Goal: Information Seeking & Learning: Learn about a topic

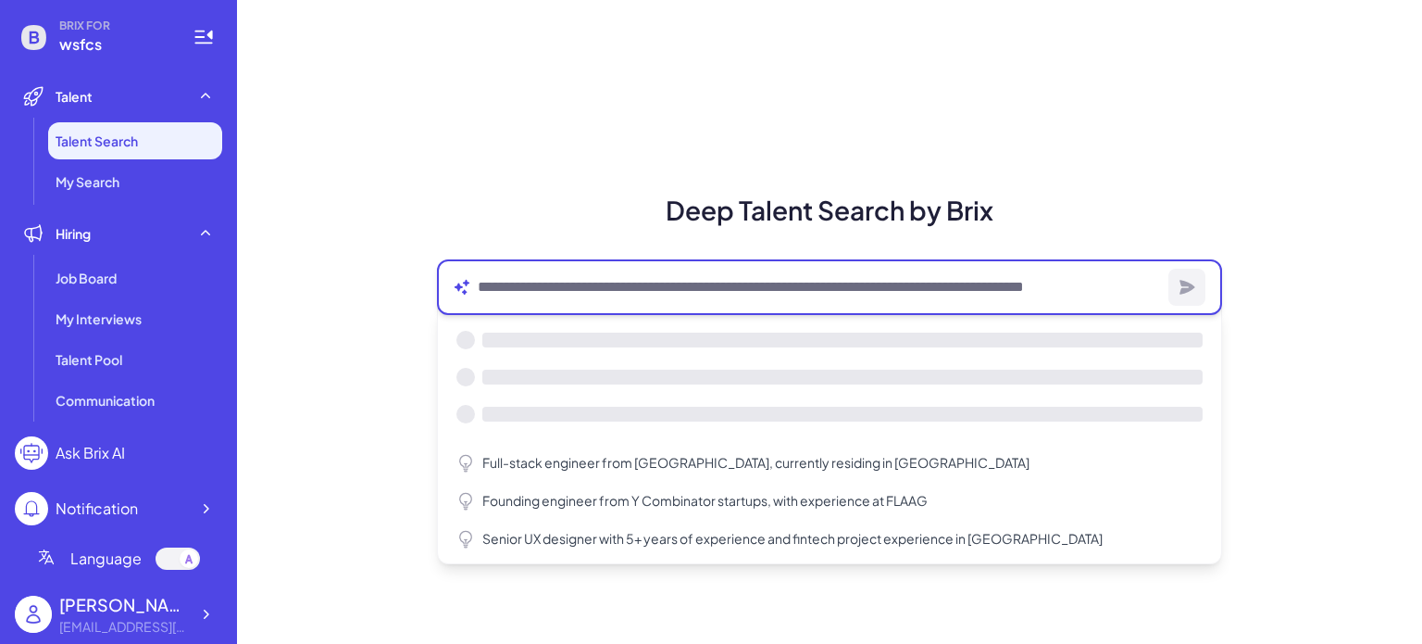
click at [499, 294] on textarea at bounding box center [819, 287] width 683 height 22
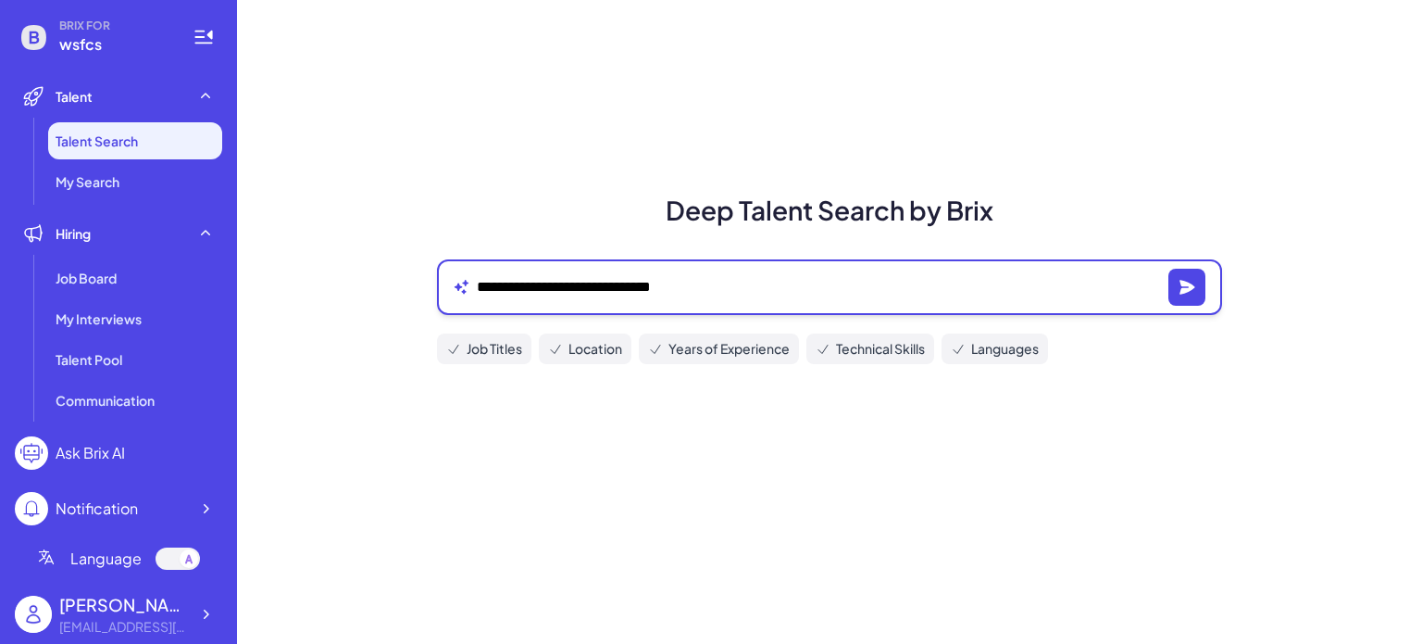
click at [722, 281] on textarea "**********" at bounding box center [819, 287] width 684 height 22
click at [729, 289] on textarea "**********" at bounding box center [819, 287] width 684 height 22
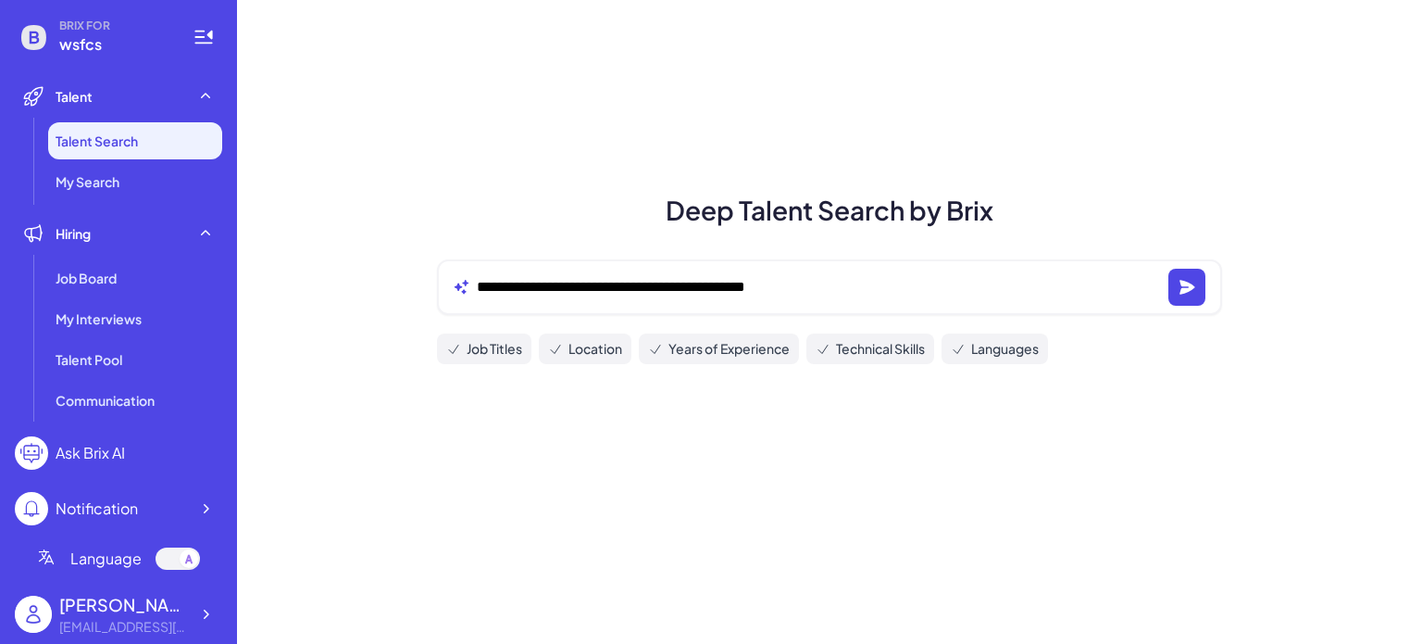
click at [837, 267] on div "**********" at bounding box center [829, 287] width 785 height 56
click at [839, 275] on div "**********" at bounding box center [829, 287] width 785 height 56
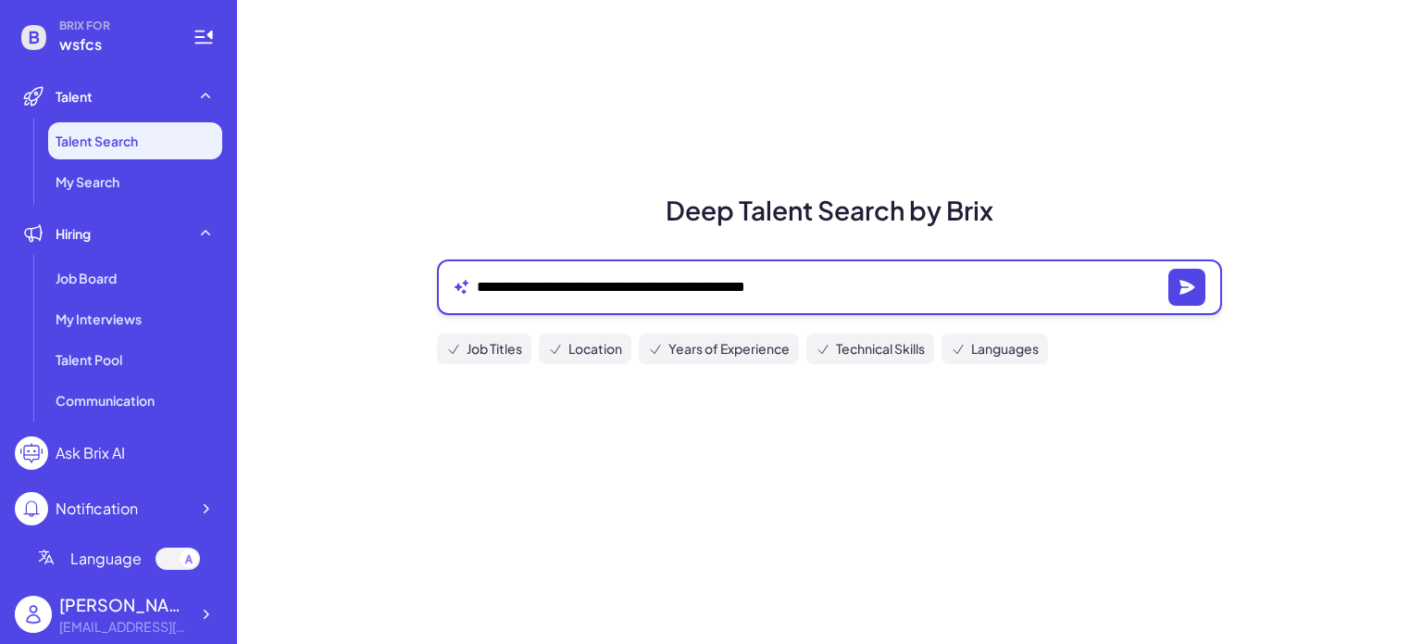
click at [842, 280] on textarea "**********" at bounding box center [819, 287] width 684 height 22
paste textarea "**********"
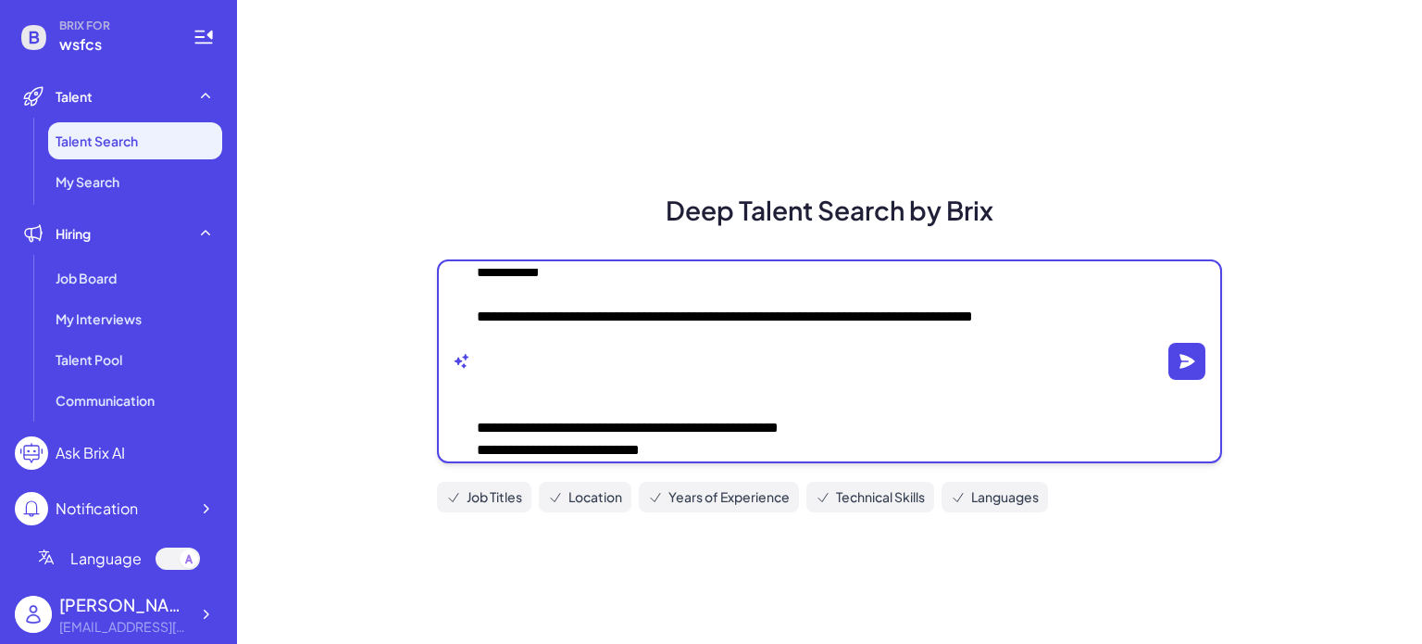
scroll to position [278, 0]
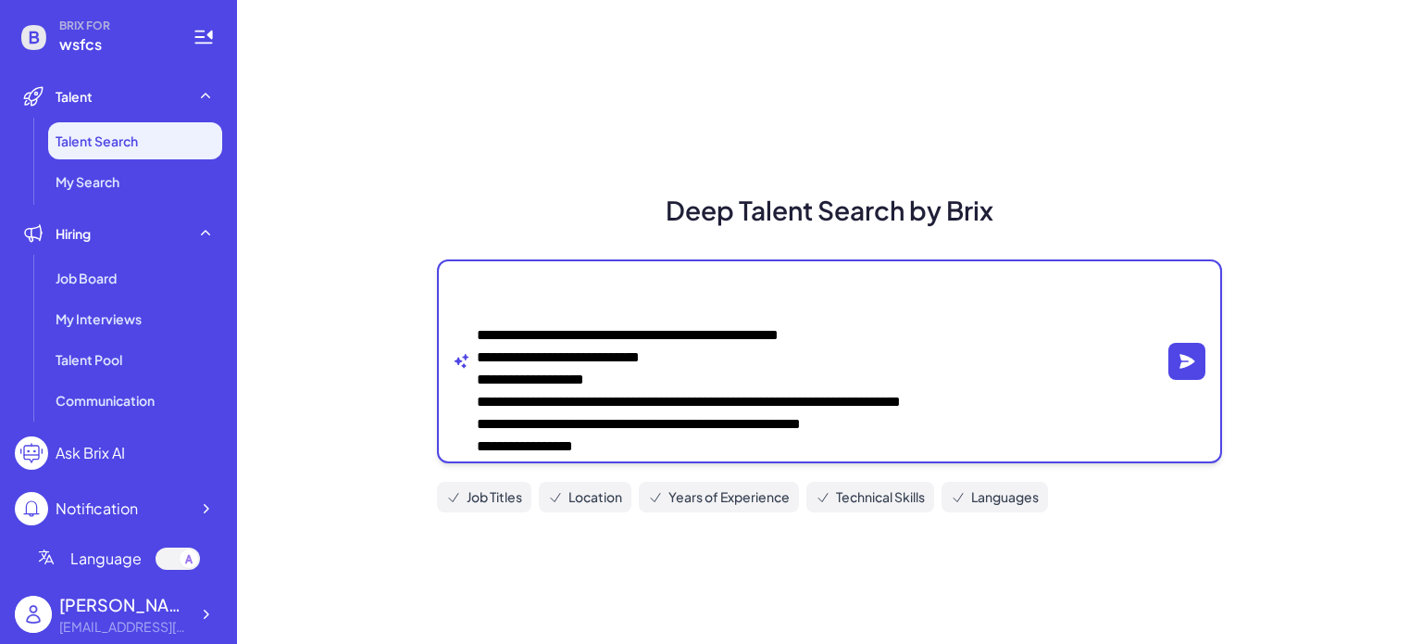
type textarea "**********"
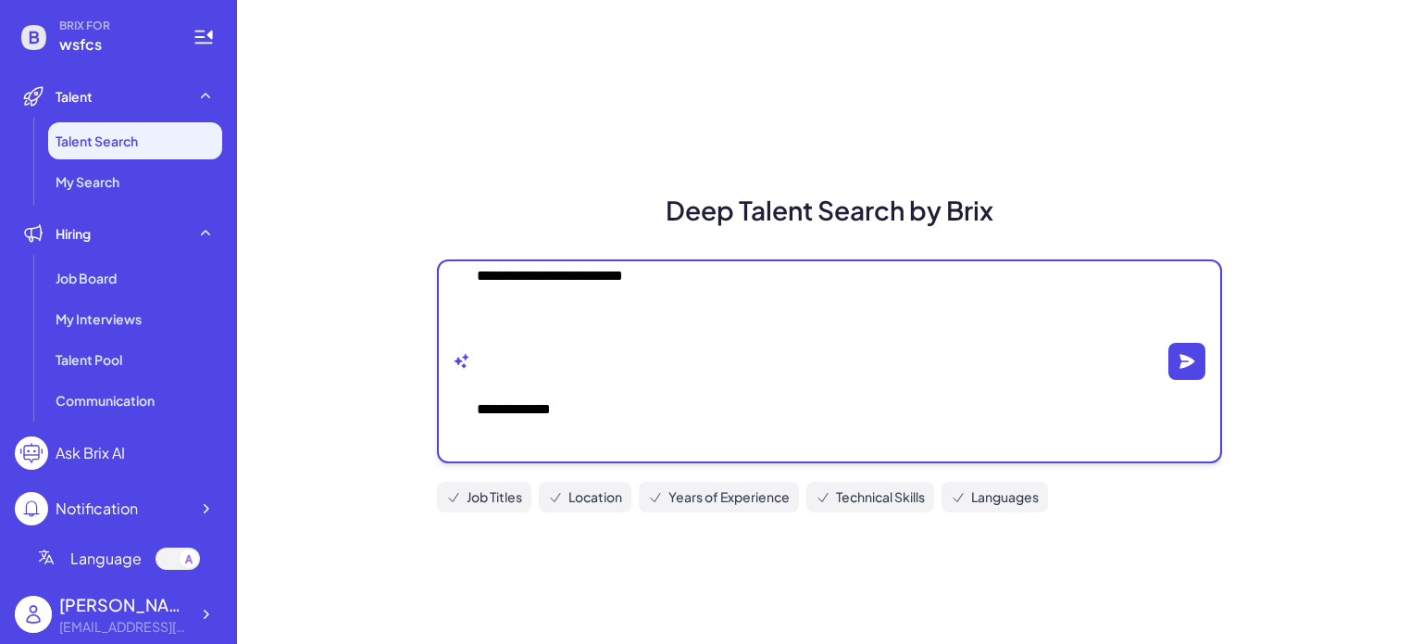
scroll to position [3611, 0]
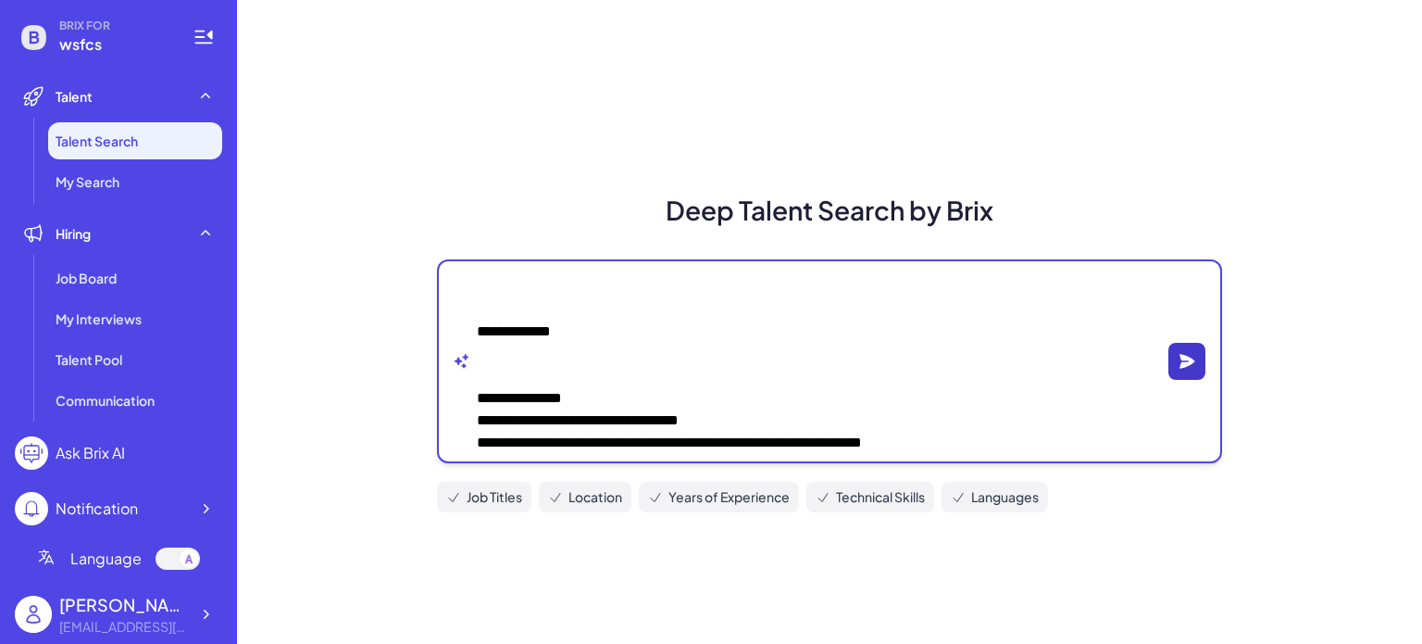
click at [1189, 350] on button "button" at bounding box center [1187, 361] width 37 height 37
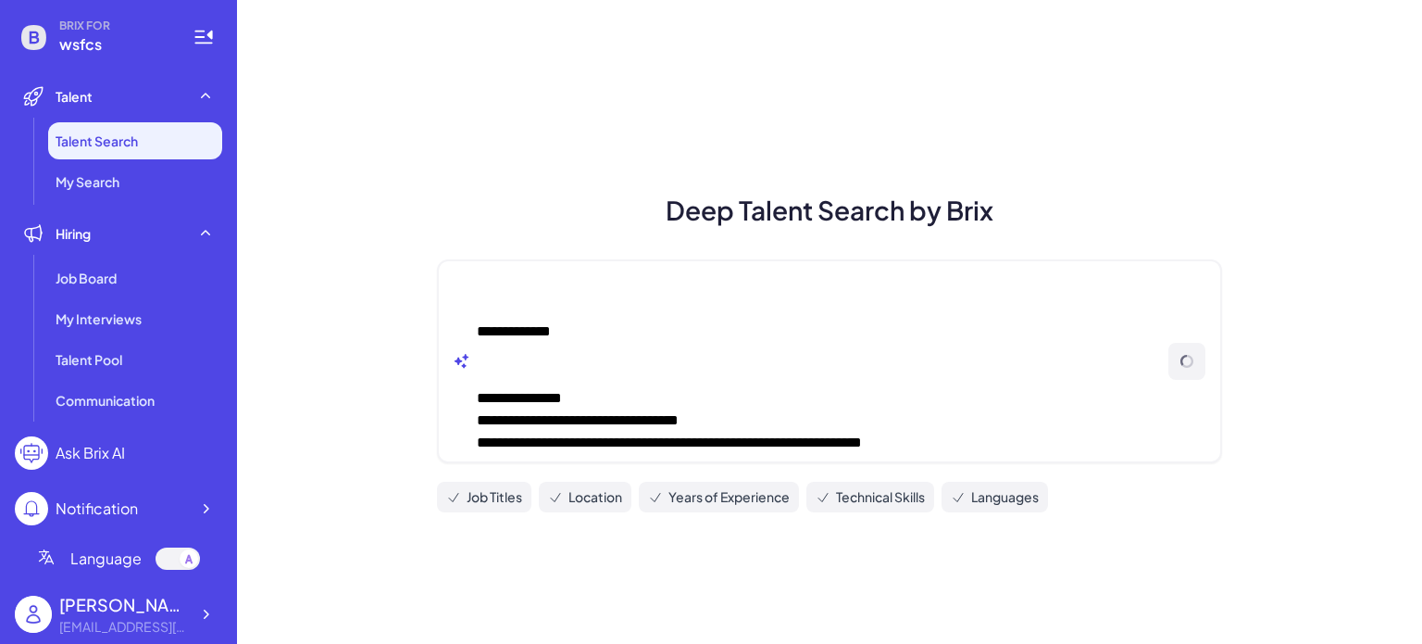
scroll to position [3726, 0]
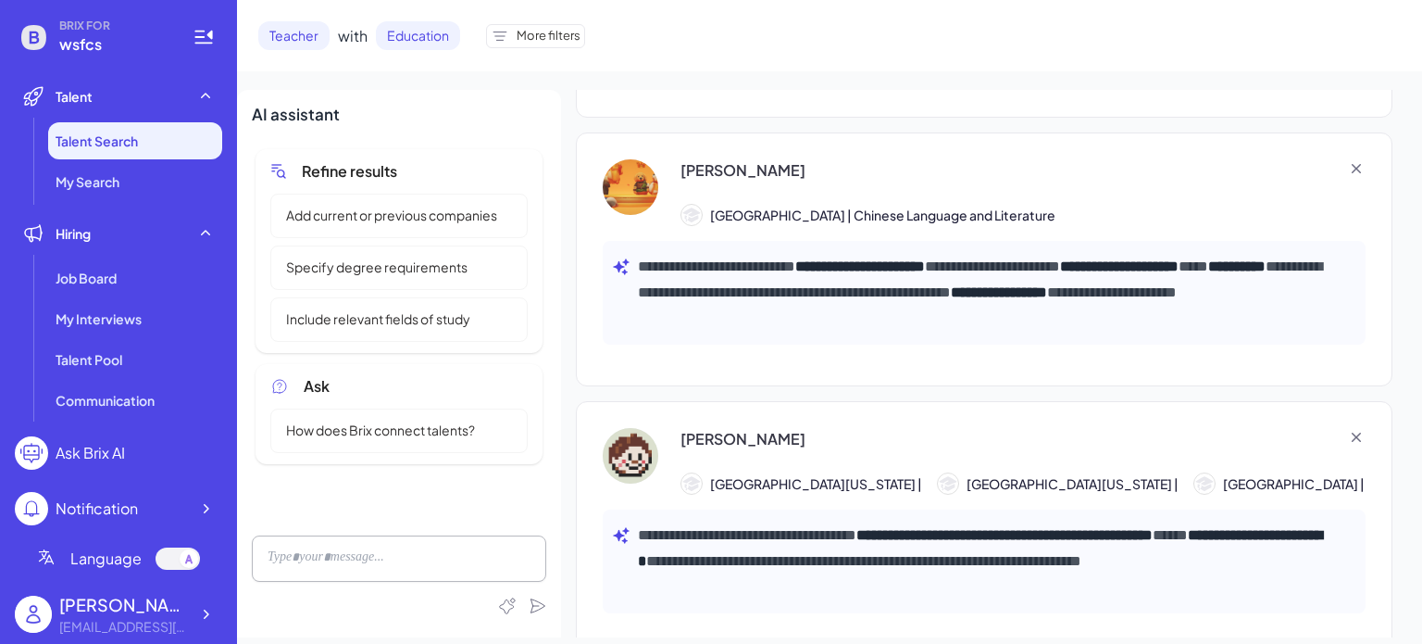
scroll to position [2222, 0]
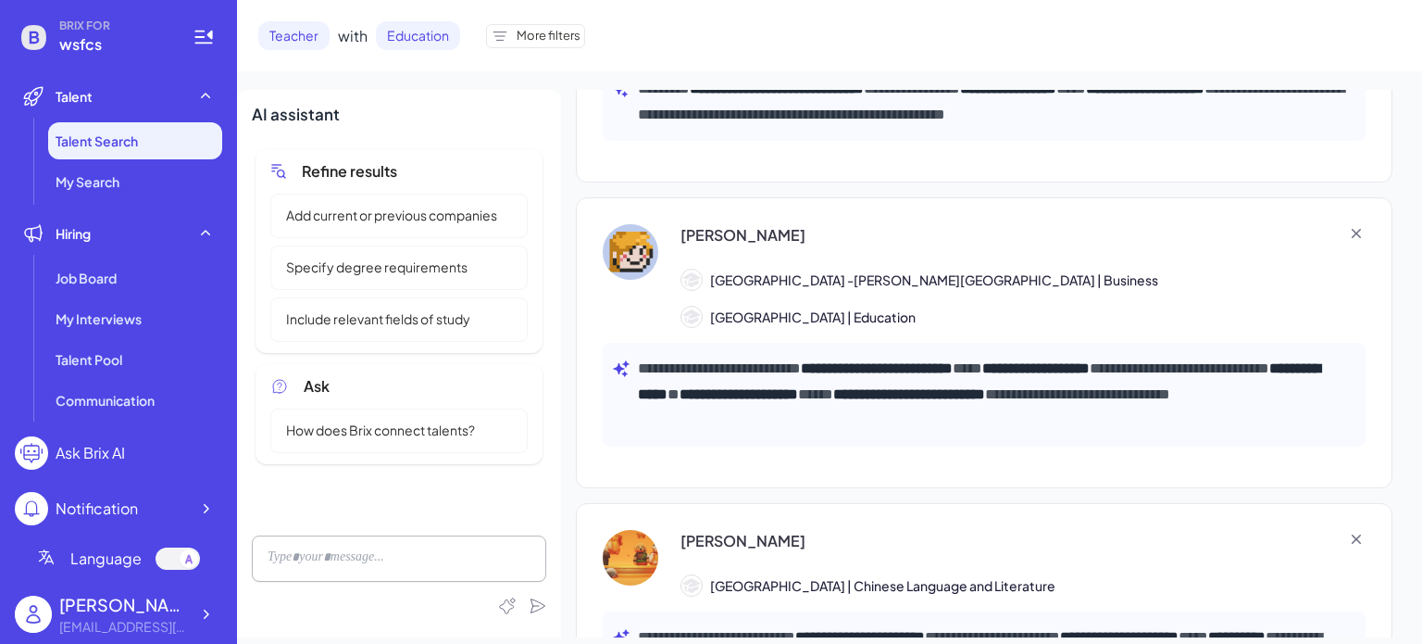
click at [72, 453] on div "Ask Brix AI" at bounding box center [90, 453] width 69 height 22
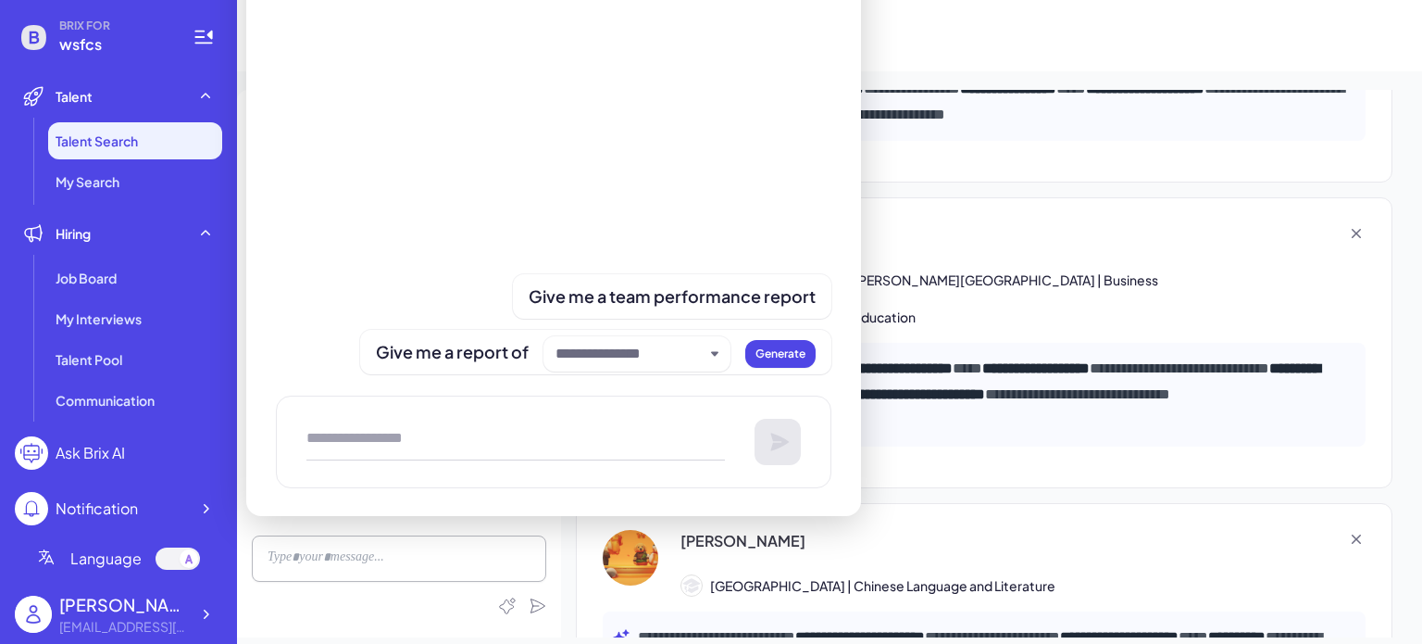
click at [370, 423] on textarea at bounding box center [515, 441] width 419 height 37
paste textarea "**********"
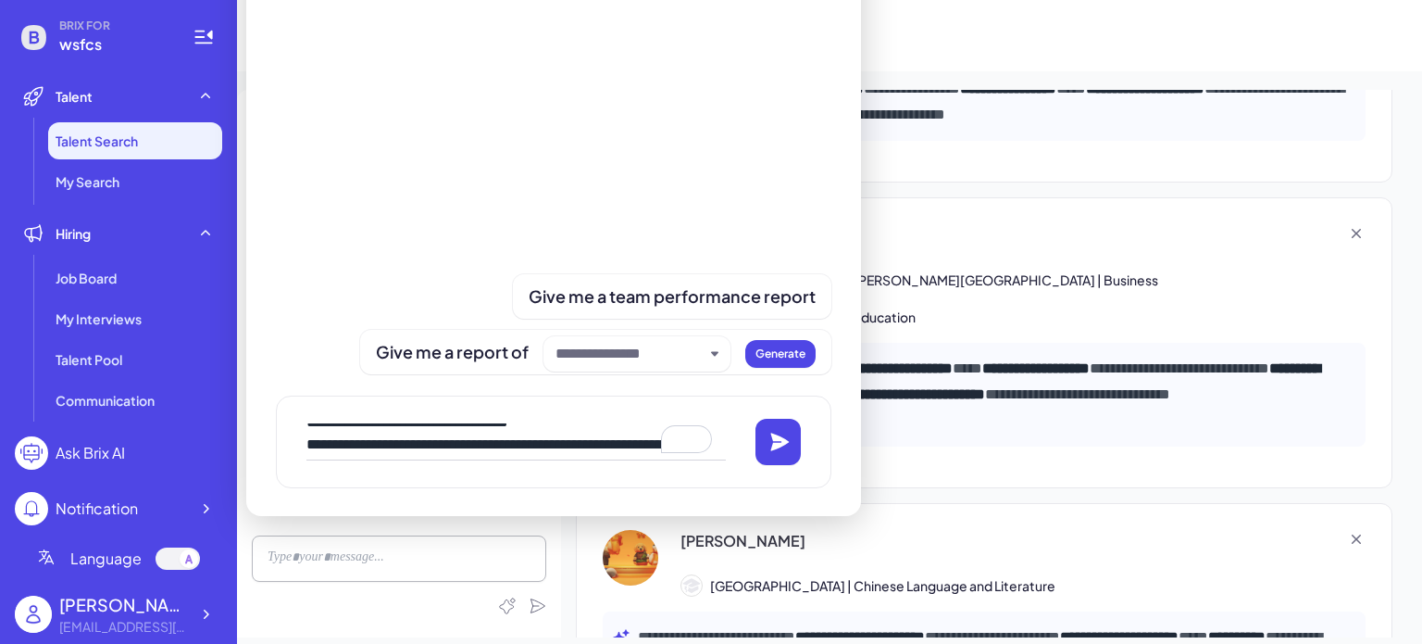
scroll to position [0, 0]
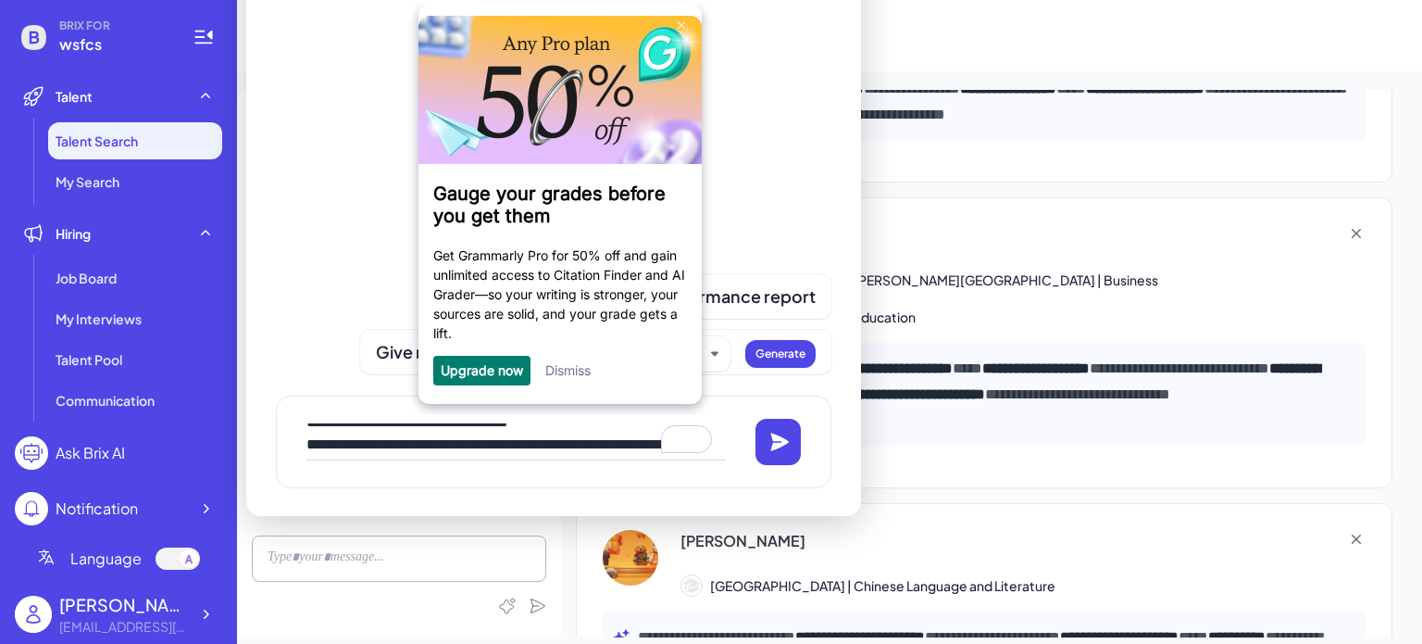
click at [563, 369] on link "Dismiss" at bounding box center [566, 370] width 45 height 16
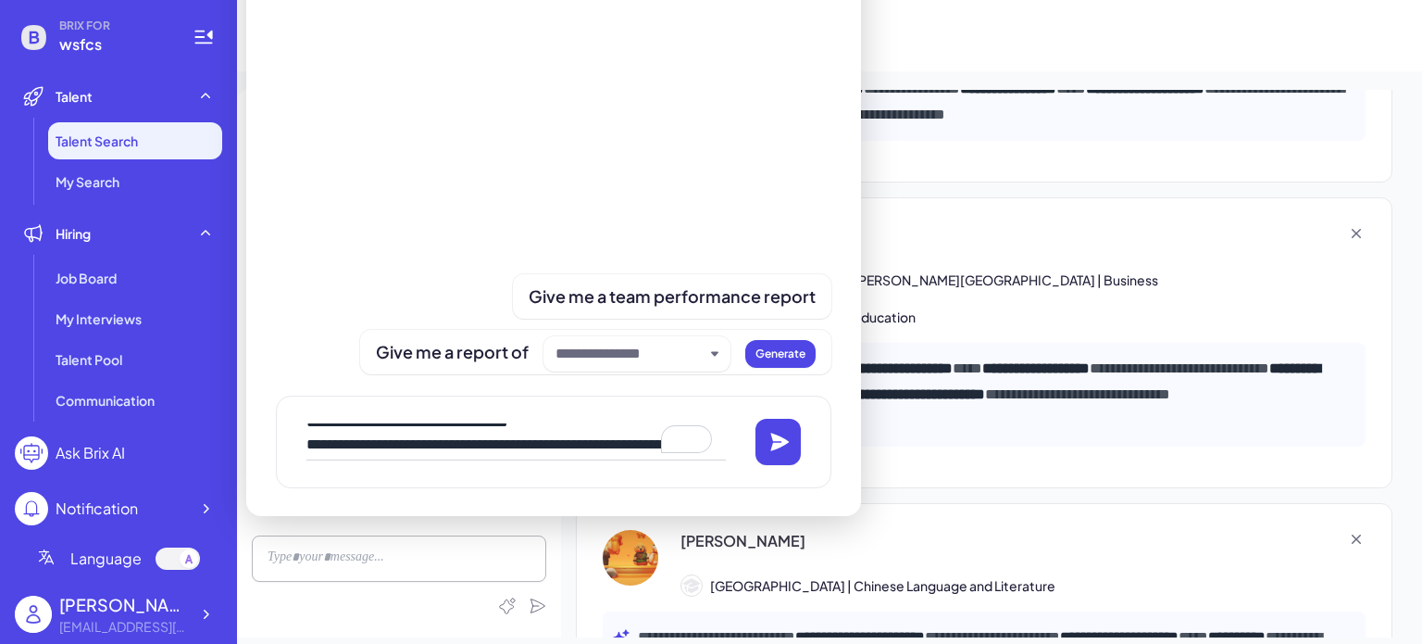
drag, startPoint x: 340, startPoint y: 411, endPoint x: 1026, endPoint y: 33, distance: 783.2
click at [1026, 33] on div "Teacher with Education More filters" at bounding box center [829, 35] width 1185 height 71
click at [329, 429] on textarea "To enrich screen reader interactions, please activate Accessibility in Grammarl…" at bounding box center [515, 441] width 419 height 37
paste textarea "**********"
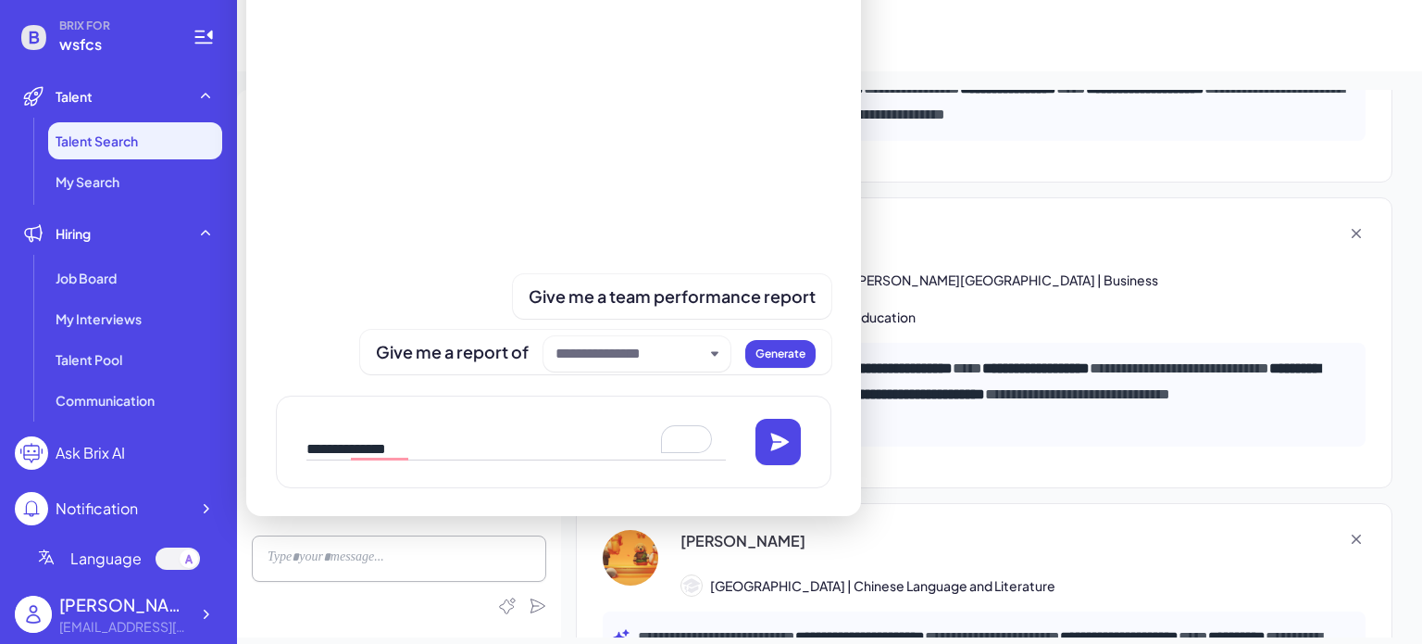
scroll to position [7341, 0]
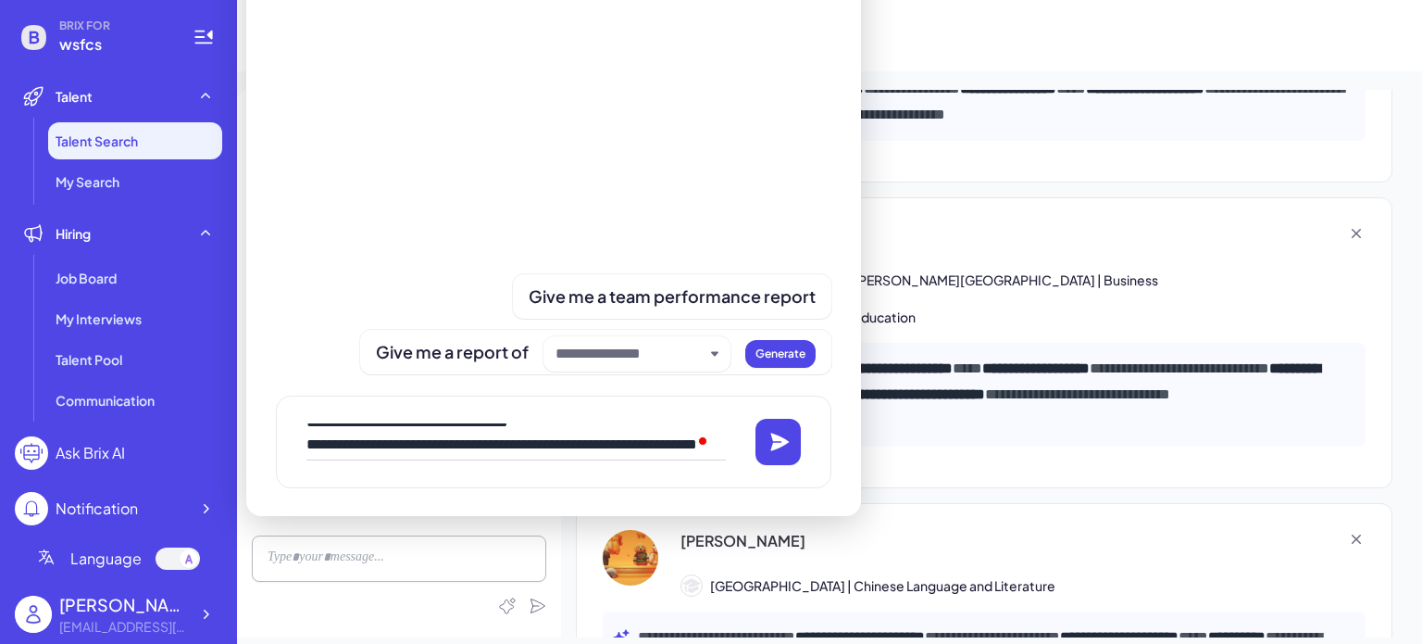
click at [421, 442] on textarea "To enrich screen reader interactions, please activate Accessibility in Grammarl…" at bounding box center [515, 441] width 419 height 37
type textarea "**********"
click at [772, 436] on icon at bounding box center [780, 441] width 19 height 18
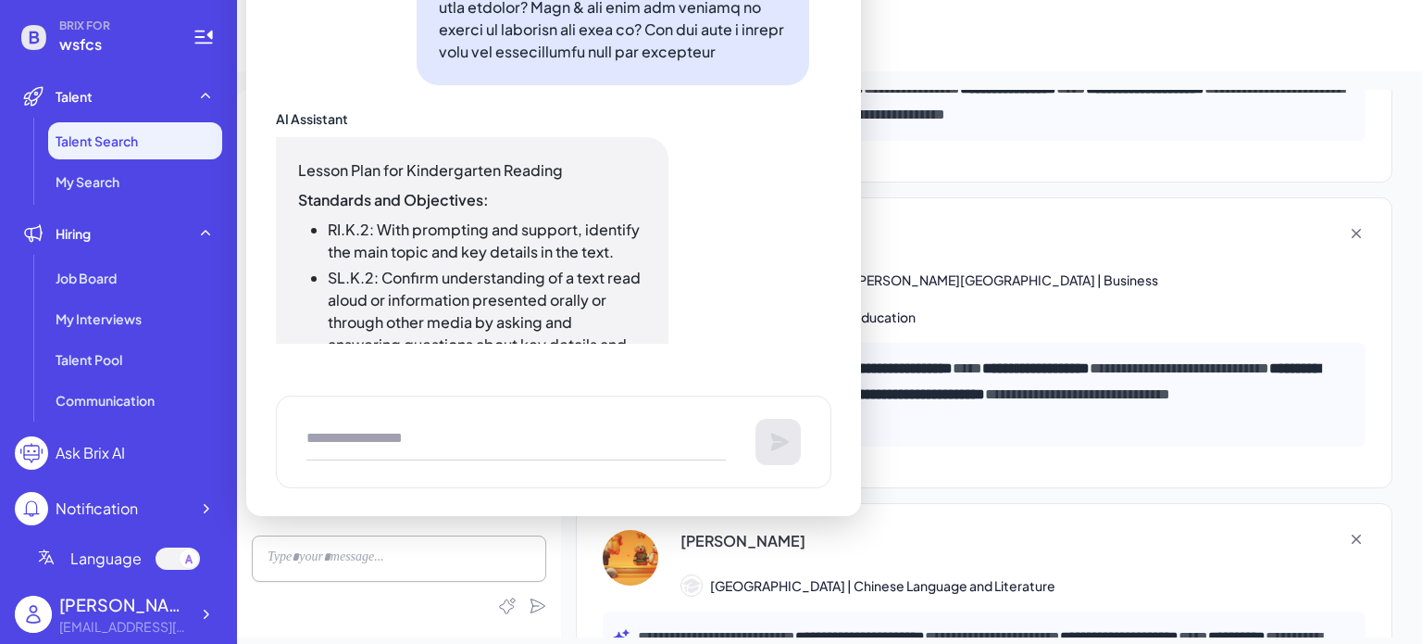
scroll to position [2779, 0]
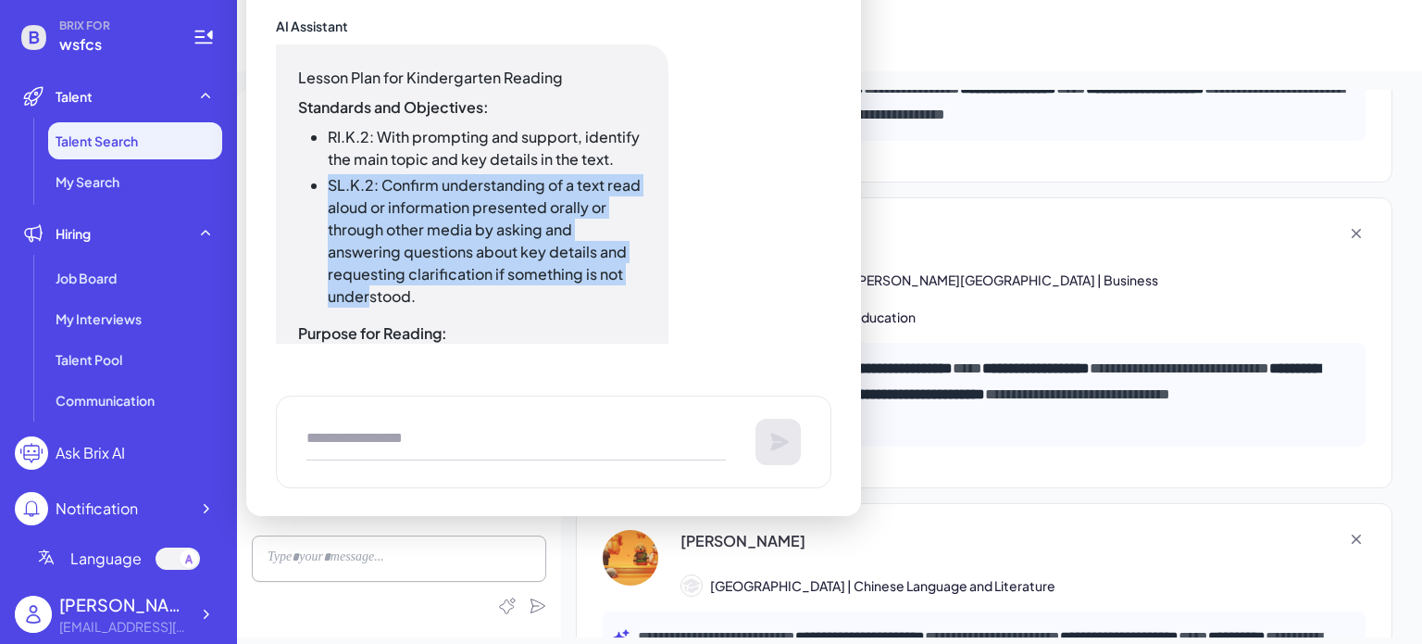
drag, startPoint x: 329, startPoint y: 213, endPoint x: 588, endPoint y: 298, distance: 272.9
click at [588, 298] on li "SL.K.2: Confirm understanding of a text read aloud or information presented ora…" at bounding box center [487, 240] width 319 height 133
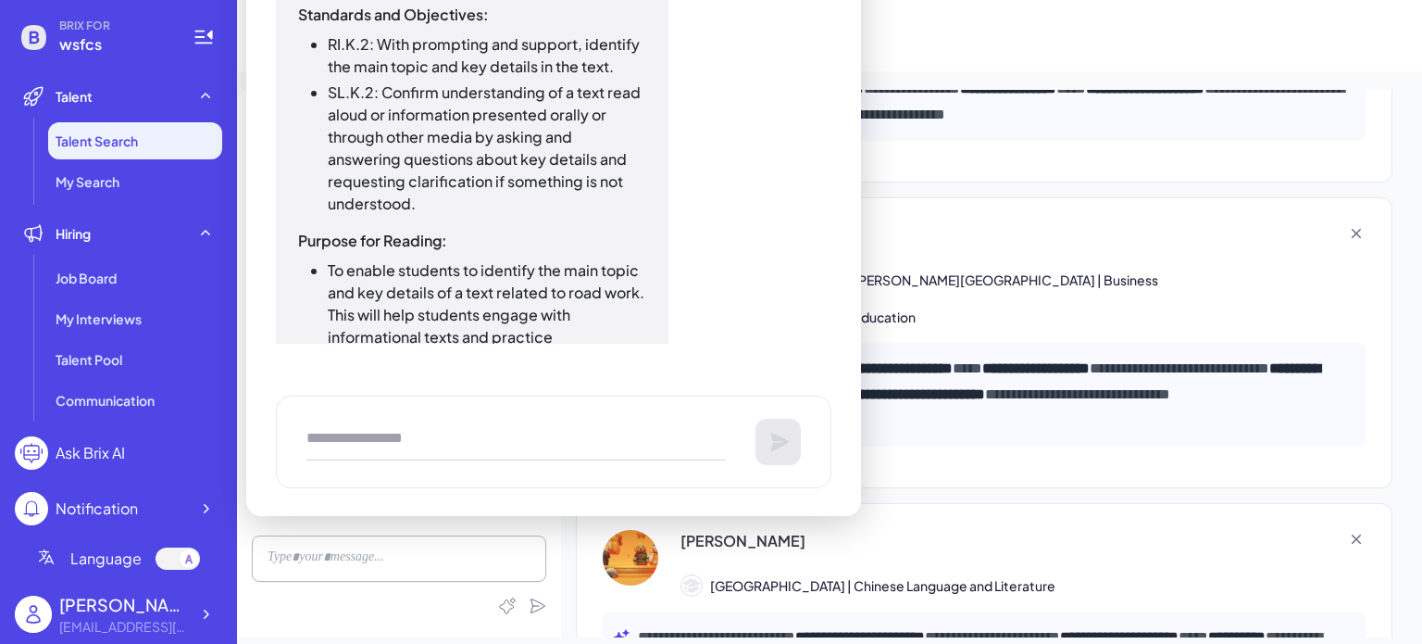
click at [622, 207] on li "SL.K.2: Confirm understanding of a text read aloud or information presented ora…" at bounding box center [487, 147] width 319 height 133
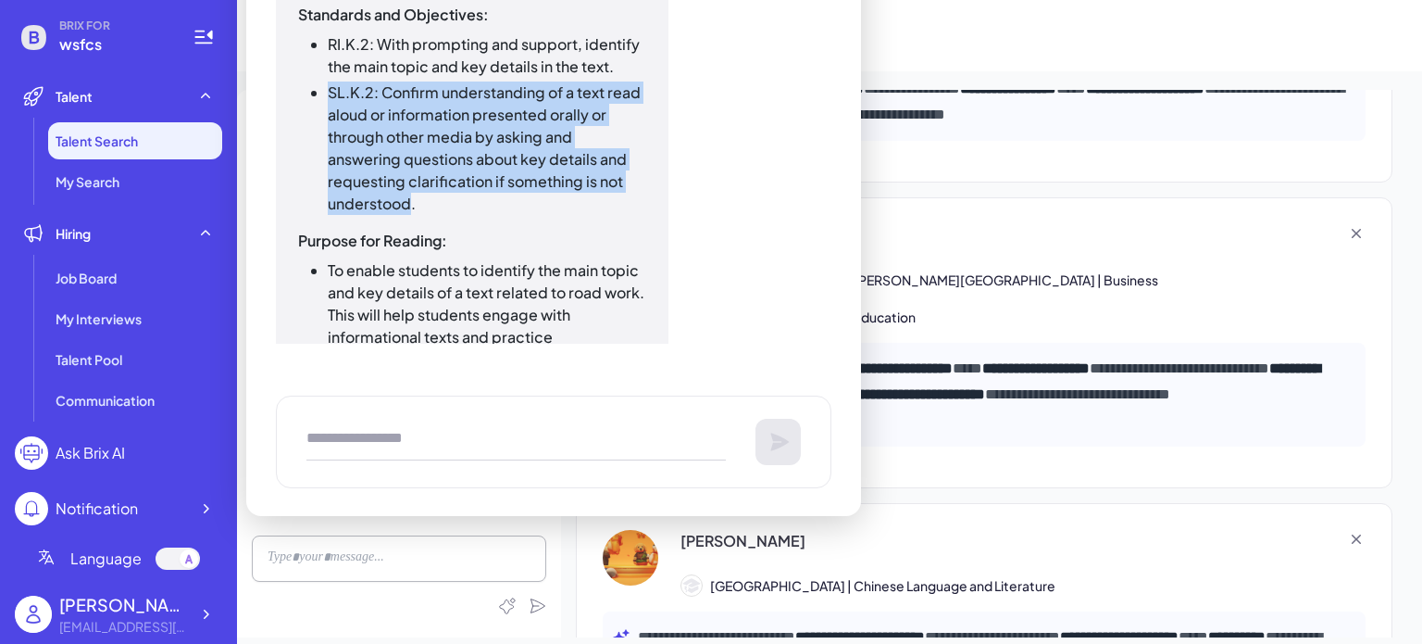
drag, startPoint x: 629, startPoint y: 198, endPoint x: 319, endPoint y: 121, distance: 319.6
click at [319, 121] on ul "RI.K.2: With prompting and support, identify the main topic and key details in …" at bounding box center [472, 123] width 348 height 181
click at [331, 125] on li "SL.K.2: Confirm understanding of a text read aloud or information presented ora…" at bounding box center [487, 147] width 319 height 133
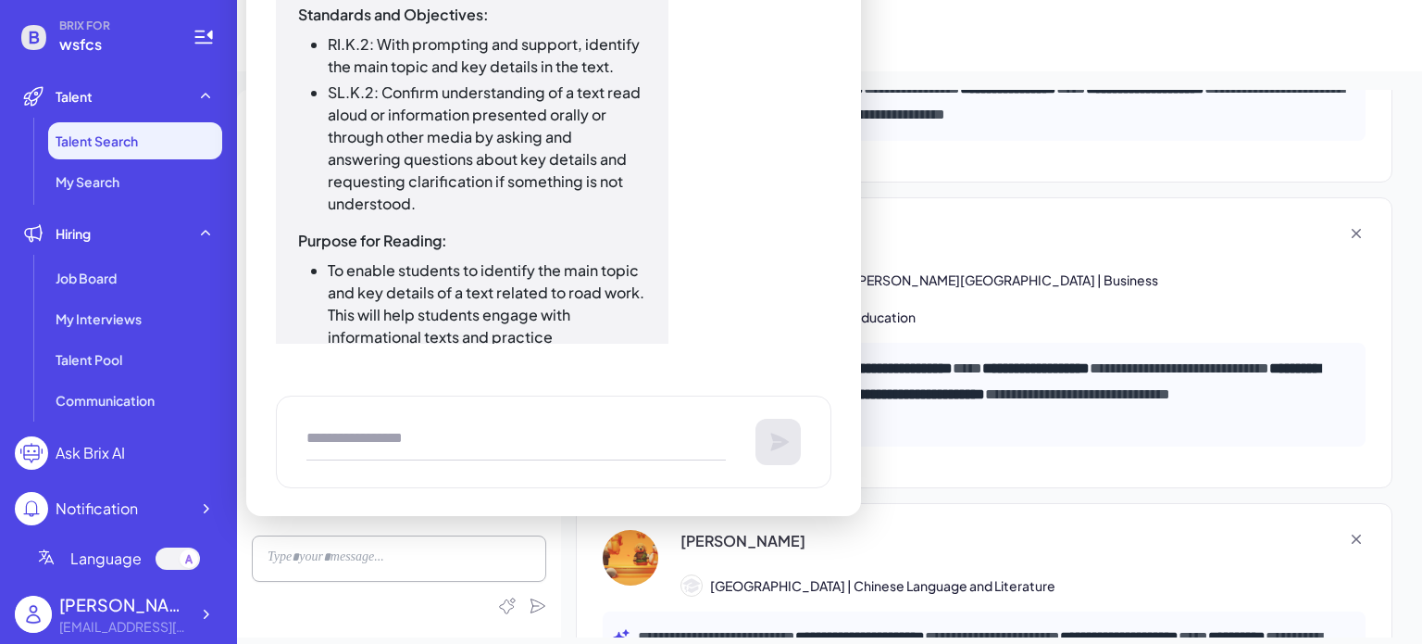
click at [335, 118] on li "SL.K.2: Confirm understanding of a text read aloud or information presented ora…" at bounding box center [487, 147] width 319 height 133
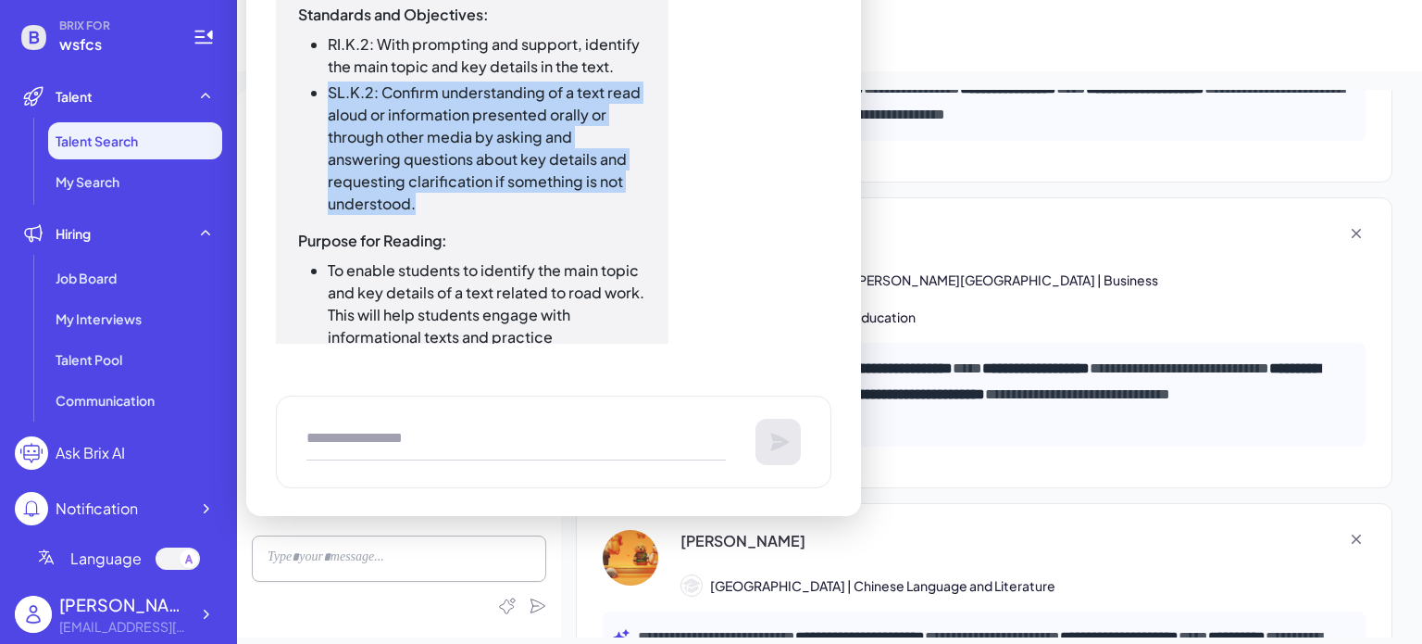
drag, startPoint x: 331, startPoint y: 114, endPoint x: 634, endPoint y: 208, distance: 317.2
click at [634, 208] on li "SL.K.2: Confirm understanding of a text read aloud or information presented ora…" at bounding box center [487, 147] width 319 height 133
drag, startPoint x: 593, startPoint y: 188, endPoint x: 547, endPoint y: 200, distance: 46.9
click at [547, 200] on li "SL.K.2: Confirm understanding of a text read aloud or information presented ora…" at bounding box center [487, 147] width 319 height 133
click at [396, 160] on li "SL.K.2: Confirm understanding of a text read aloud or information presented ora…" at bounding box center [487, 147] width 319 height 133
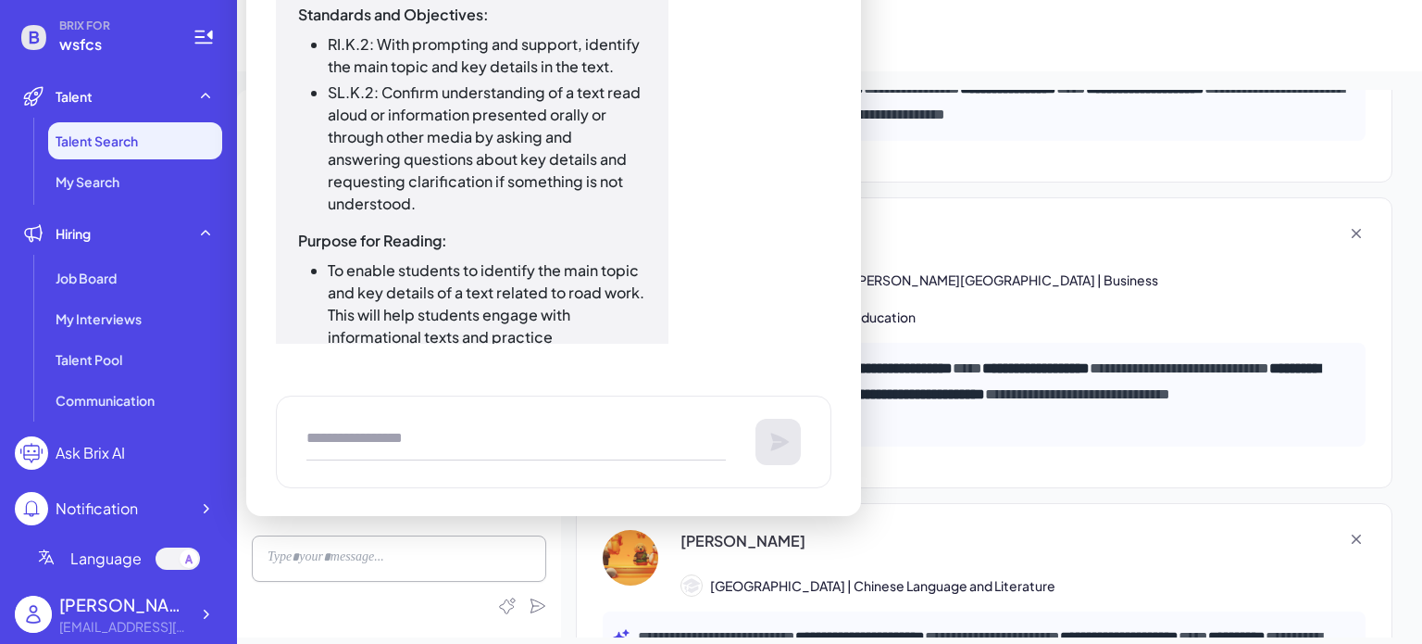
scroll to position [2964, 0]
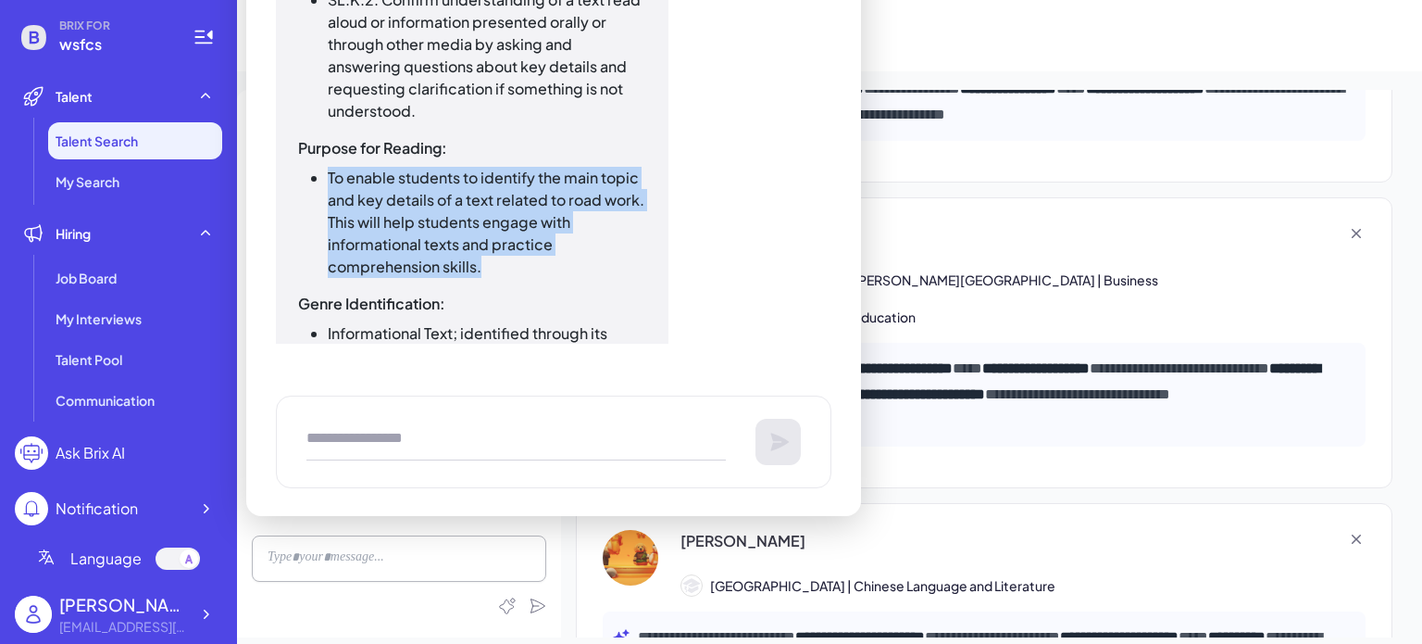
drag, startPoint x: 327, startPoint y: 184, endPoint x: 606, endPoint y: 265, distance: 291.0
click at [606, 265] on li "To enable students to identify the main topic and key details of a text related…" at bounding box center [487, 222] width 319 height 111
copy li "To enable students to identify the main topic and key details of a text related…"
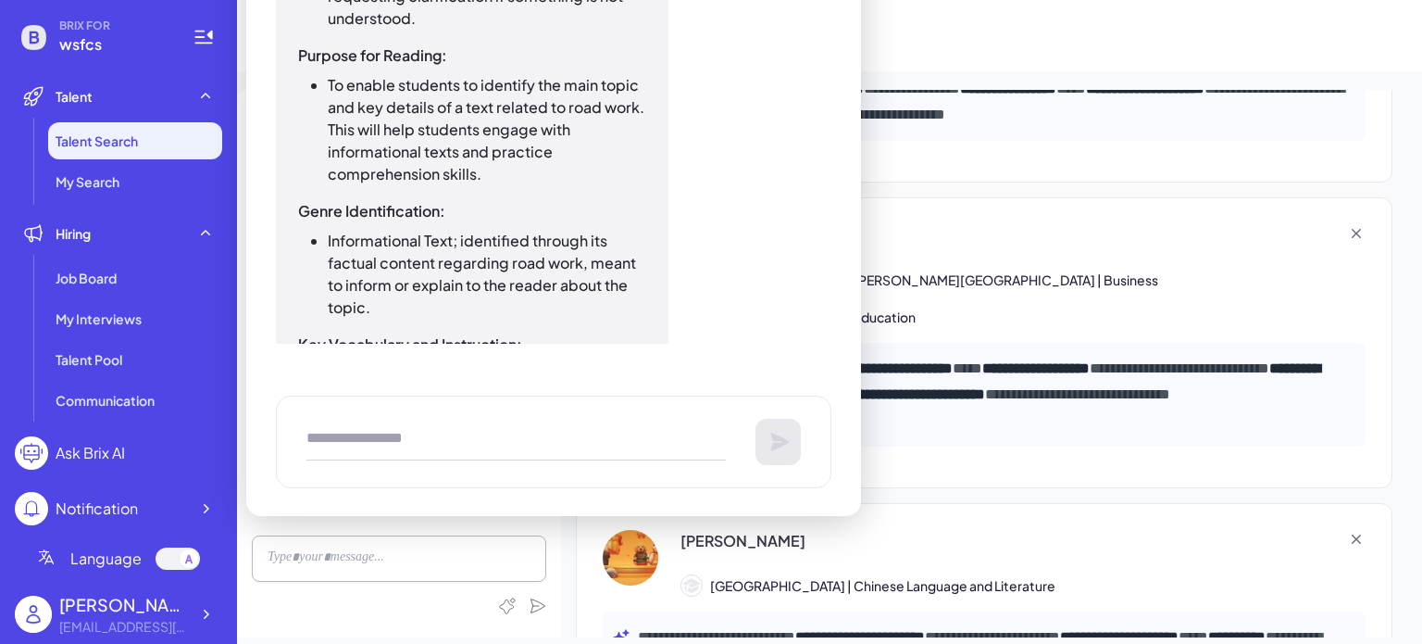
scroll to position [3149, 0]
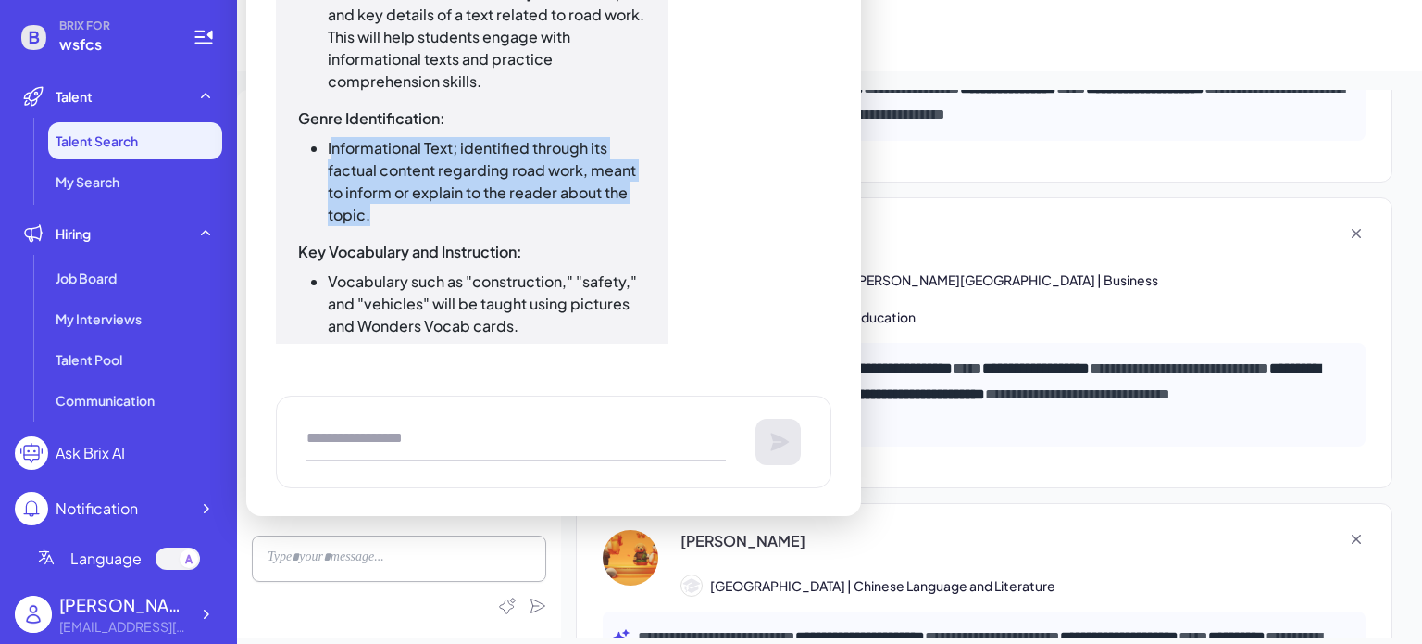
drag, startPoint x: 333, startPoint y: 144, endPoint x: 629, endPoint y: 206, distance: 302.0
click at [629, 206] on li "Informational Text; identified through its factual content regarding road work,…" at bounding box center [487, 181] width 319 height 89
click at [512, 181] on li "Informational Text; identified through its factual content regarding road work,…" at bounding box center [487, 181] width 319 height 89
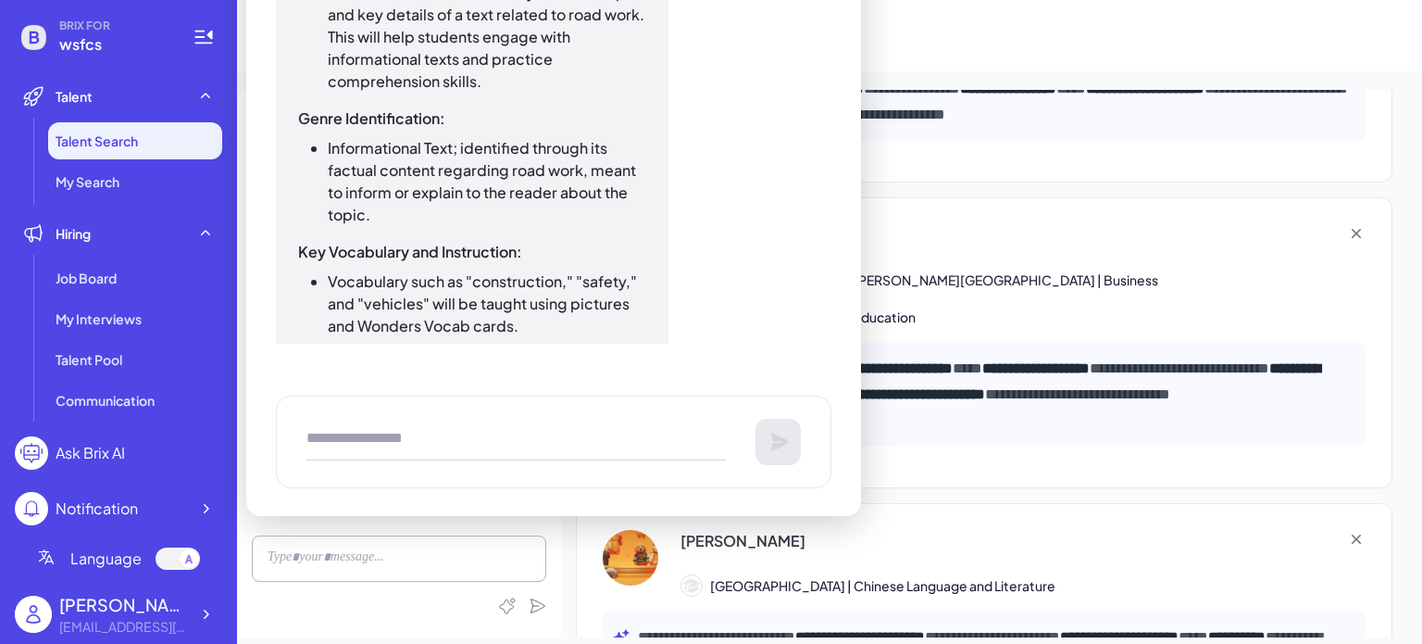
click at [306, 143] on ul "Informational Text; identified through its factual content regarding road work,…" at bounding box center [472, 181] width 348 height 89
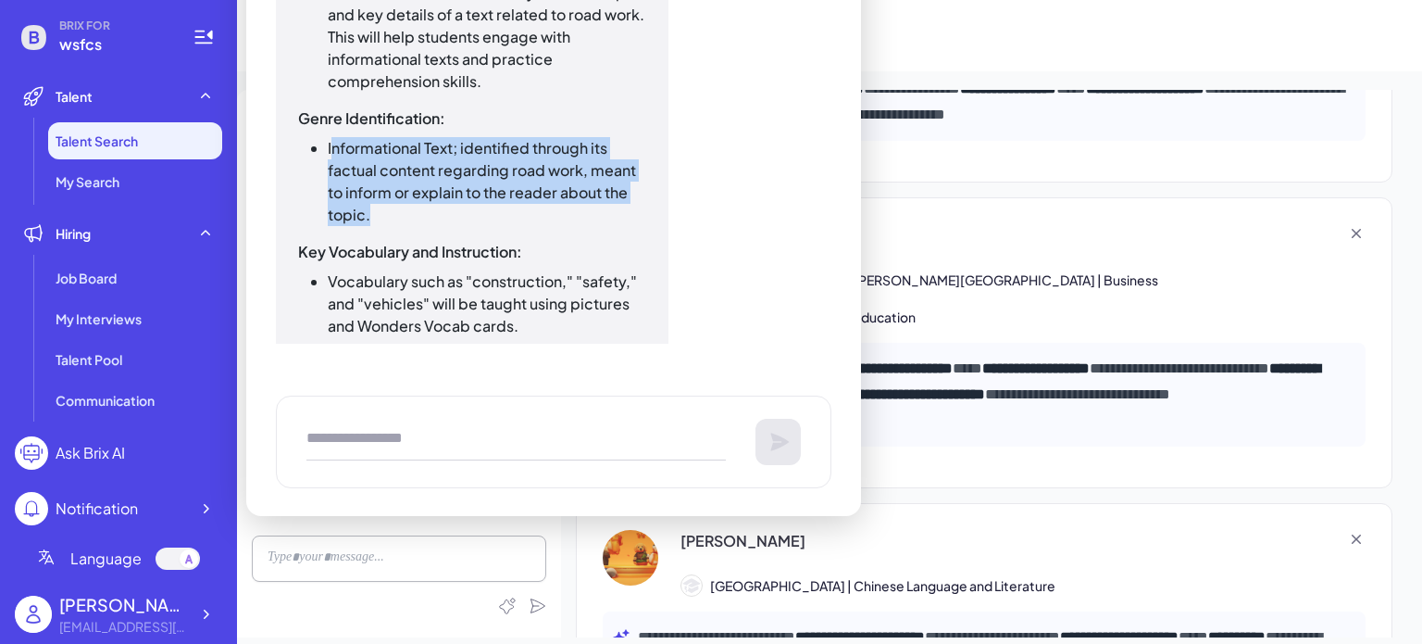
drag, startPoint x: 330, startPoint y: 151, endPoint x: 488, endPoint y: 210, distance: 169.1
click at [485, 210] on li "Informational Text; identified through its factual content regarding road work,…" at bounding box center [487, 181] width 319 height 89
click at [469, 214] on li "Informational Text; identified through its factual content regarding road work,…" at bounding box center [487, 181] width 319 height 89
click at [393, 210] on li "Informational Text; identified through its factual content regarding road work,…" at bounding box center [487, 181] width 319 height 89
click at [373, 161] on li "Informational Text; identified through its factual content regarding road work,…" at bounding box center [487, 181] width 319 height 89
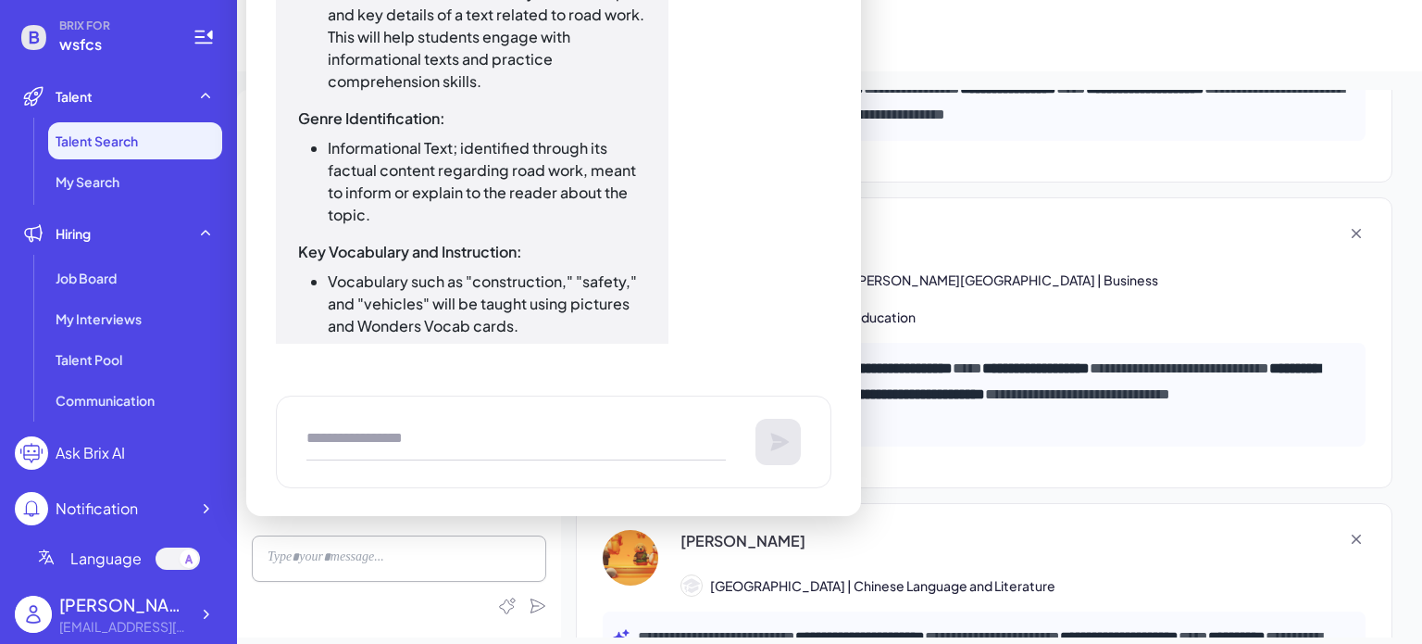
click at [370, 210] on li "Informational Text; identified through its factual content regarding road work,…" at bounding box center [487, 181] width 319 height 89
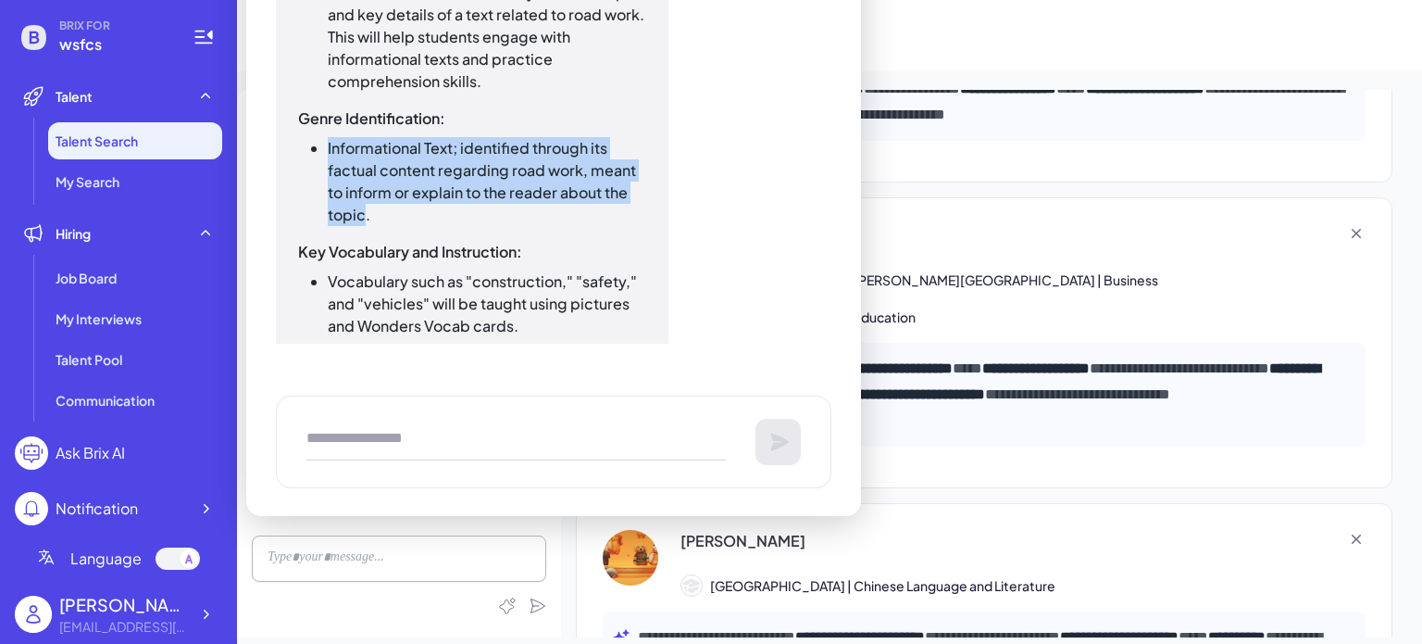
drag, startPoint x: 367, startPoint y: 218, endPoint x: 323, endPoint y: 156, distance: 75.8
click at [323, 156] on ul "Informational Text; identified through its factual content regarding road work,…" at bounding box center [472, 181] width 348 height 89
copy li "Informational Text; identified through its factual content regarding road work,…"
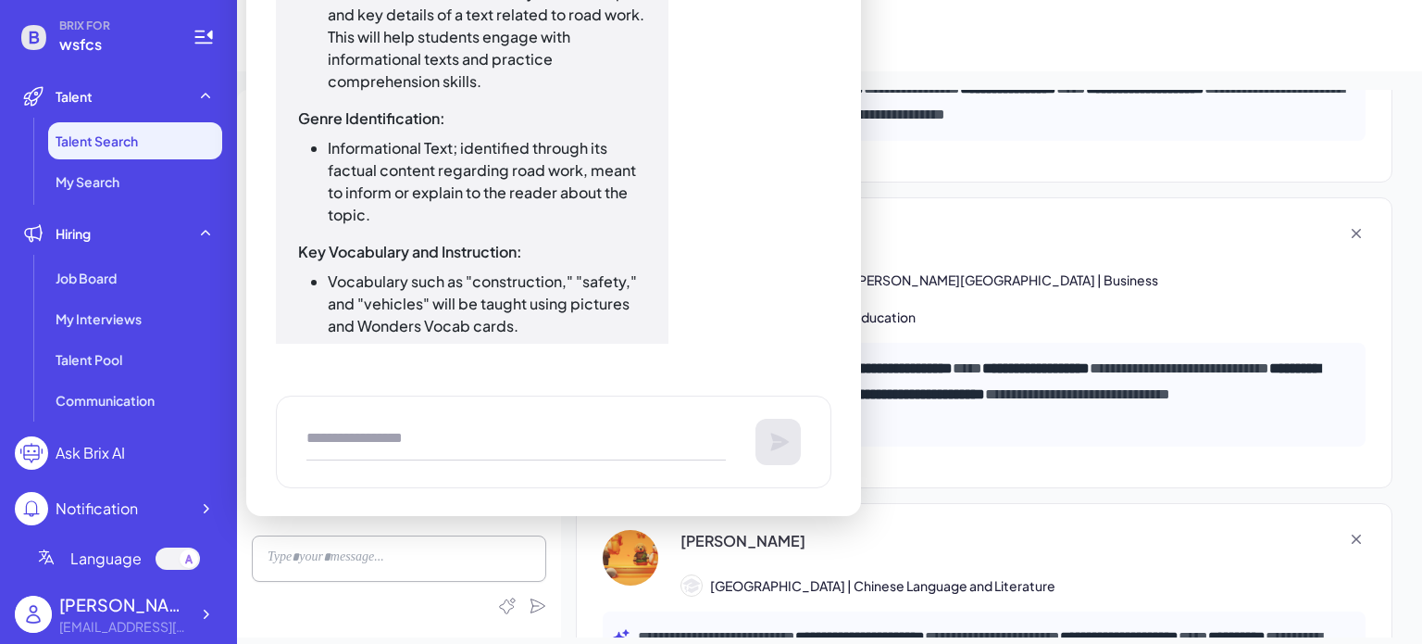
click at [672, 233] on div "Lesson Plan for Kindergarten Reading Standards and Objectives: RI.K.2: With pro…" at bounding box center [542, 507] width 533 height 1667
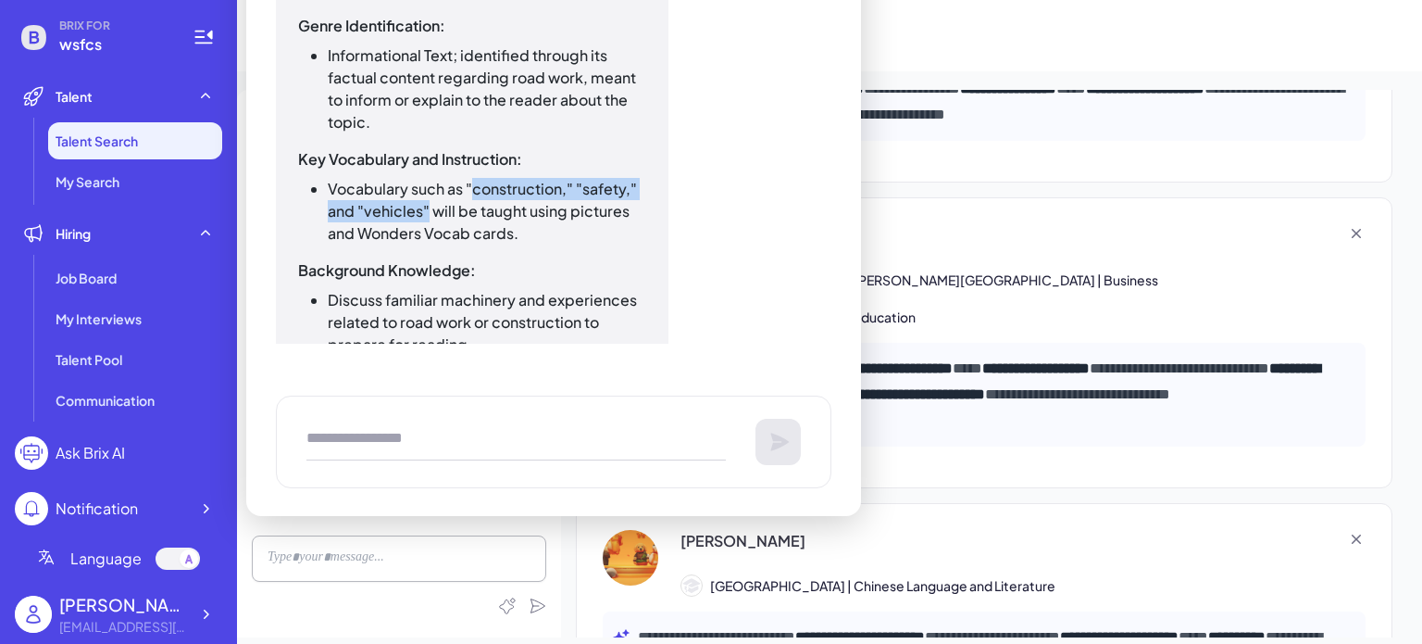
drag, startPoint x: 475, startPoint y: 194, endPoint x: 426, endPoint y: 214, distance: 52.8
click at [426, 214] on li "Vocabulary such as "construction," "safety," and "vehicles" will be taught usin…" at bounding box center [487, 211] width 319 height 67
drag, startPoint x: 431, startPoint y: 214, endPoint x: 383, endPoint y: 208, distance: 47.5
click at [383, 208] on li "Vocabulary such as "construction," "safety," and "vehicles" will be taught usin…" at bounding box center [487, 211] width 319 height 67
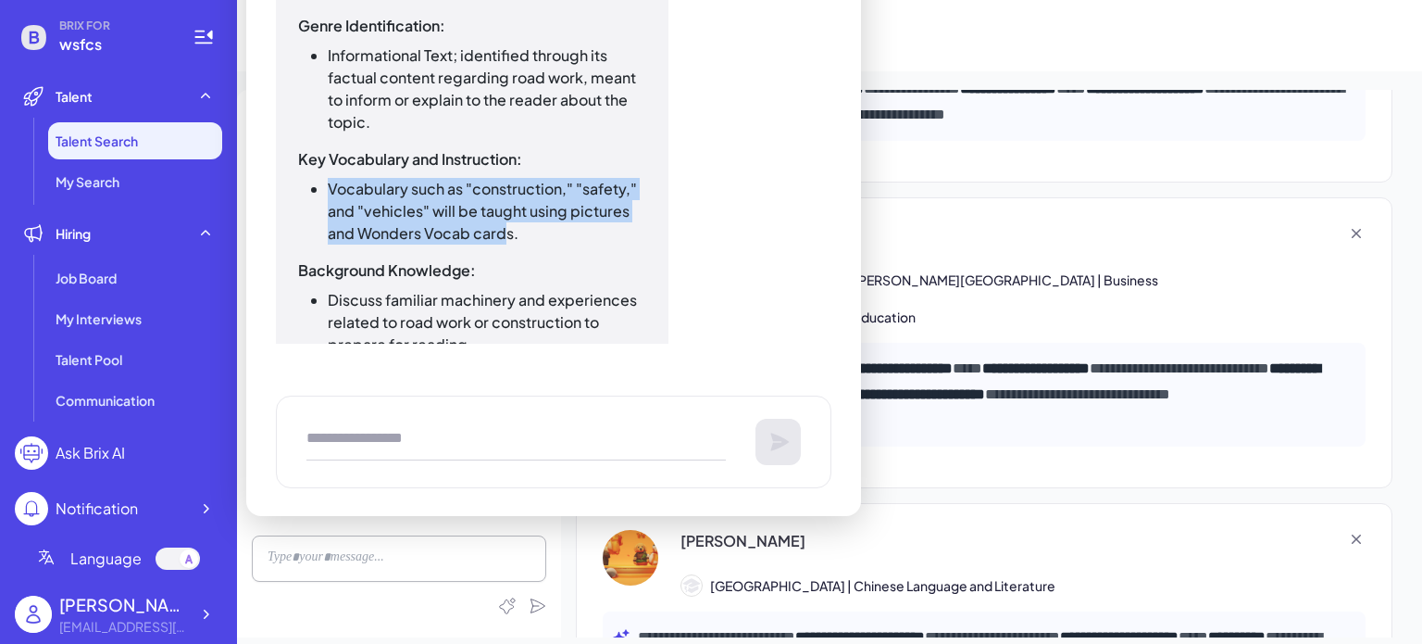
drag, startPoint x: 331, startPoint y: 191, endPoint x: 519, endPoint y: 235, distance: 192.2
click at [507, 235] on li "Vocabulary such as "construction," "safety," and "vehicles" will be taught usin…" at bounding box center [487, 211] width 319 height 67
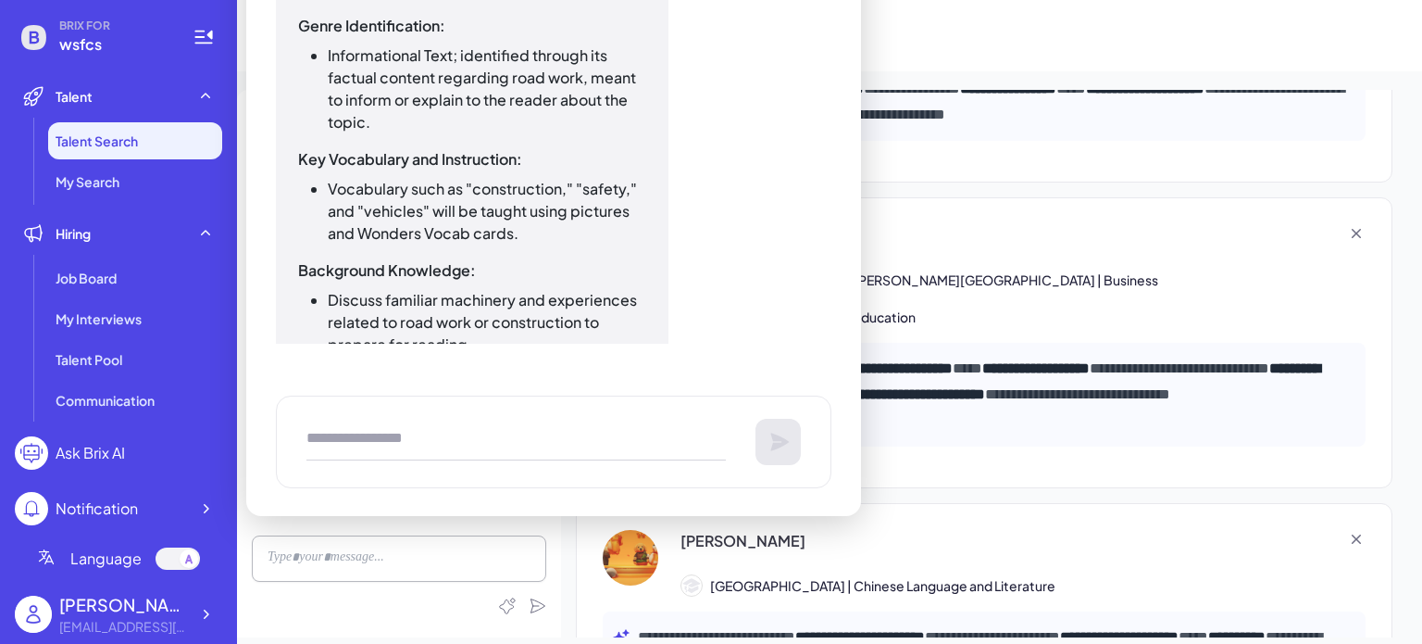
drag, startPoint x: 519, startPoint y: 235, endPoint x: 389, endPoint y: 214, distance: 131.4
drag, startPoint x: 389, startPoint y: 214, endPoint x: 446, endPoint y: 217, distance: 57.5
click at [446, 225] on li "Vocabulary such as "construction," "safety," and "vehicles" will be taught usin…" at bounding box center [487, 211] width 319 height 67
click at [333, 182] on li "Vocabulary such as "construction," "safety," and "vehicles" will be taught usin…" at bounding box center [487, 211] width 319 height 67
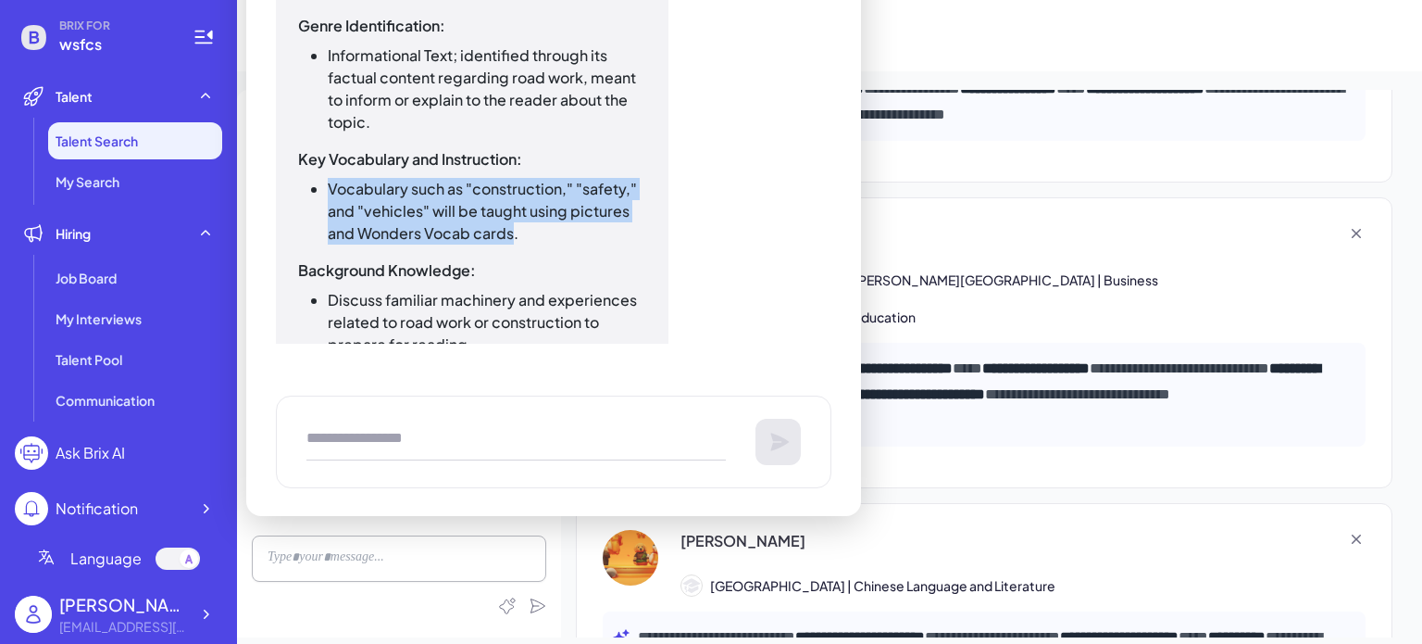
drag, startPoint x: 330, startPoint y: 192, endPoint x: 509, endPoint y: 236, distance: 185.0
click at [509, 236] on li "Vocabulary such as "construction," "safety," and "vehicles" will be taught usin…" at bounding box center [487, 211] width 319 height 67
copy li "Vocabulary such as "construction," "safety," and "vehicles" will be taught usin…"
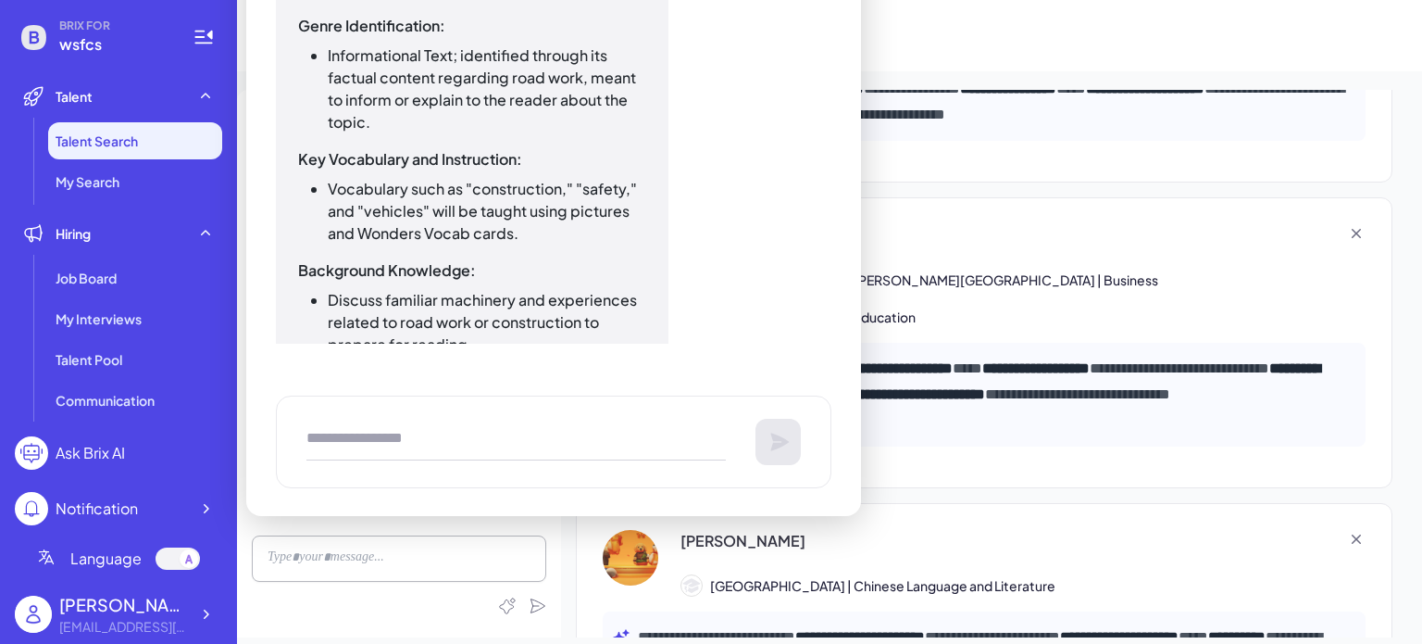
click at [581, 234] on li "Vocabulary such as "construction," "safety," and "vehicles" will be taught usin…" at bounding box center [487, 211] width 319 height 67
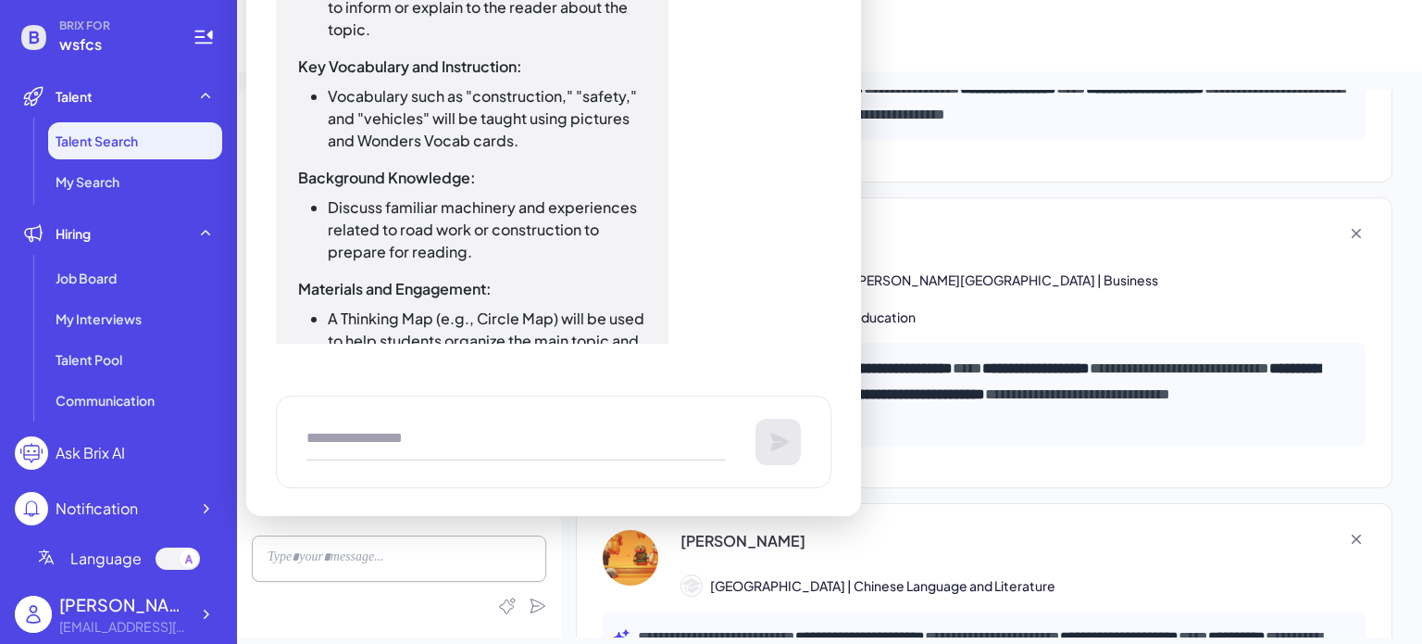
scroll to position [3427, 0]
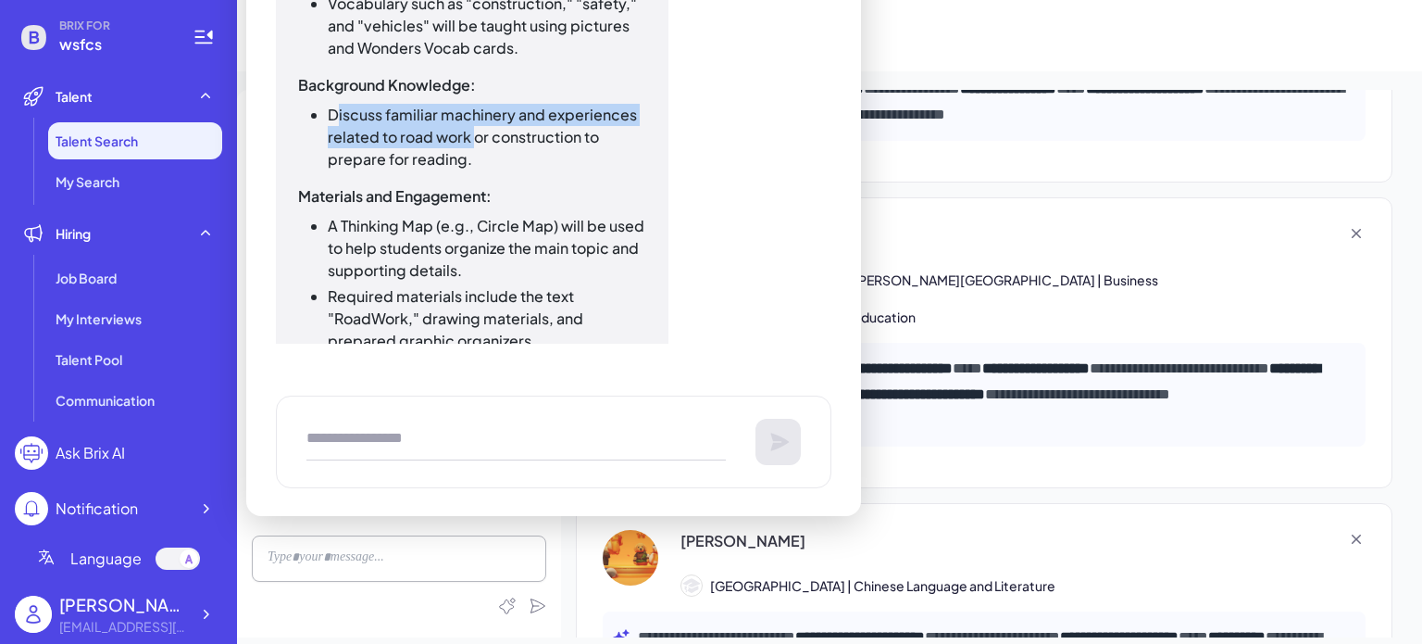
drag, startPoint x: 333, startPoint y: 109, endPoint x: 476, endPoint y: 146, distance: 147.3
click at [476, 146] on li "Discuss familiar machinery and experiences related to road work or construction…" at bounding box center [487, 137] width 319 height 67
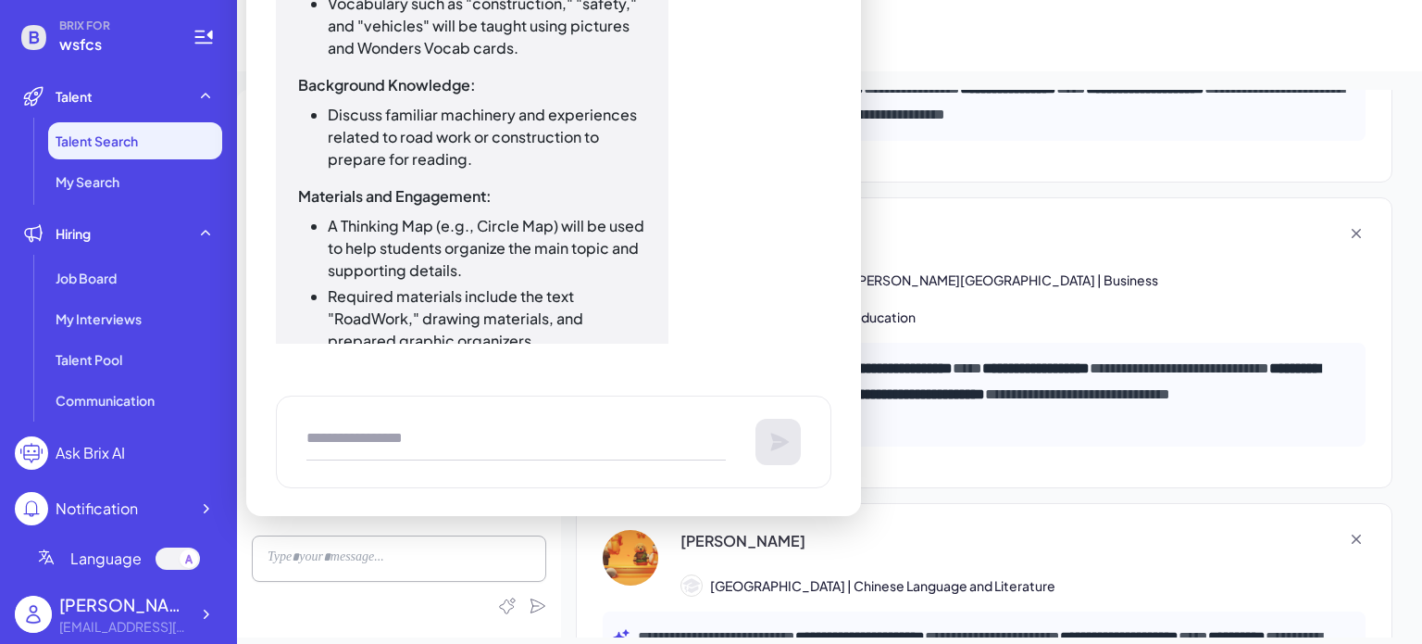
click at [483, 167] on li "Discuss familiar machinery and experiences related to road work or construction…" at bounding box center [487, 137] width 319 height 67
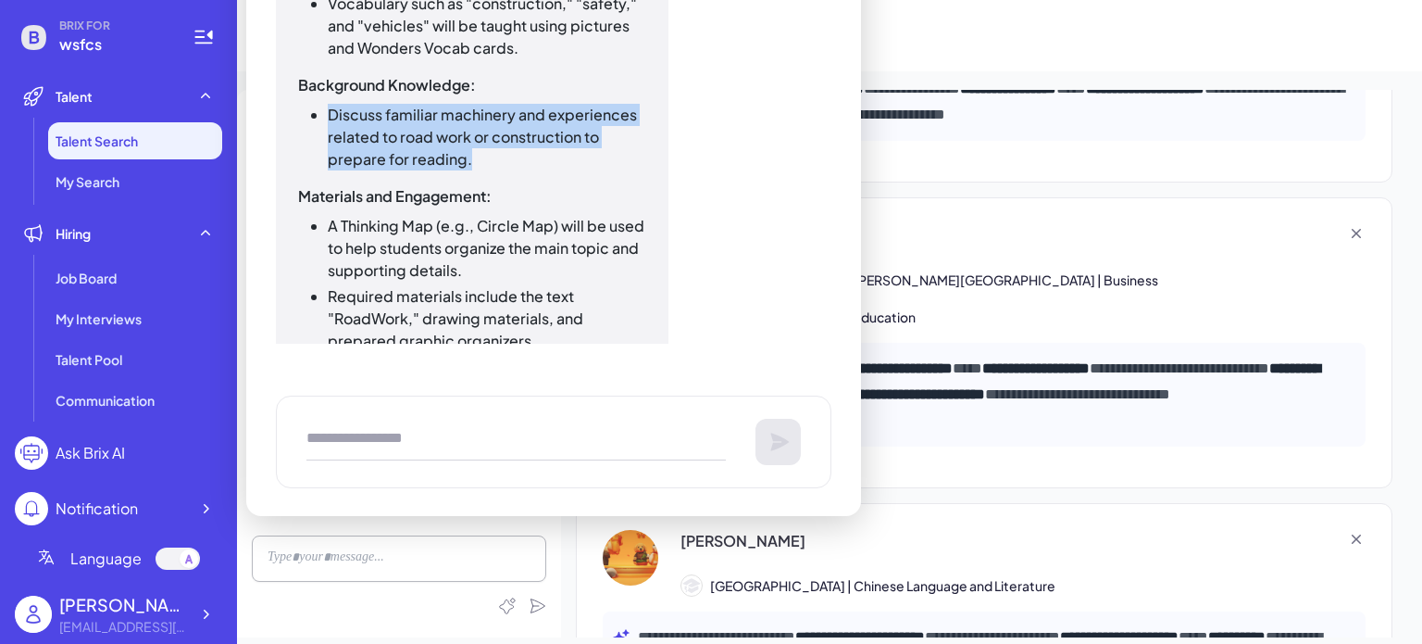
drag, startPoint x: 328, startPoint y: 114, endPoint x: 468, endPoint y: 160, distance: 147.3
click at [468, 160] on li "Discuss familiar machinery and experiences related to road work or construction…" at bounding box center [487, 137] width 319 height 67
copy li "Discuss familiar machinery and experiences related to road work or construction…"
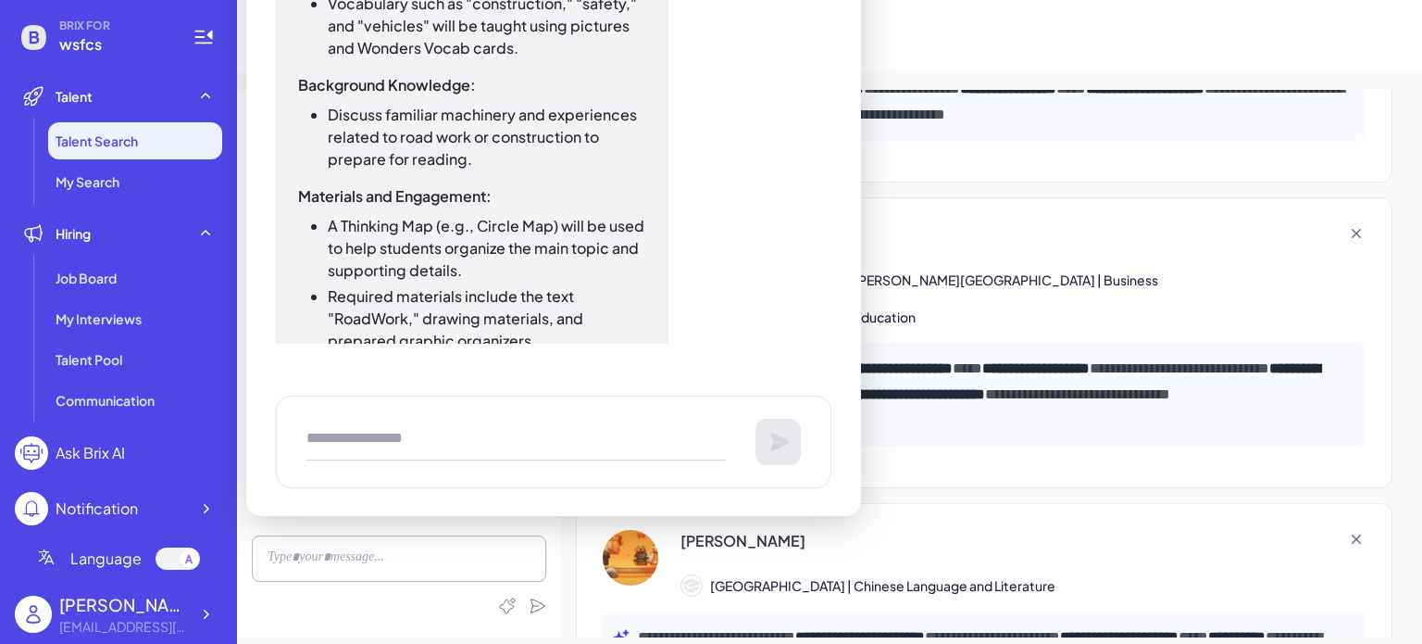
click at [557, 310] on li "Required materials include the text "RoadWork," drawing materials, and prepared…" at bounding box center [487, 318] width 319 height 67
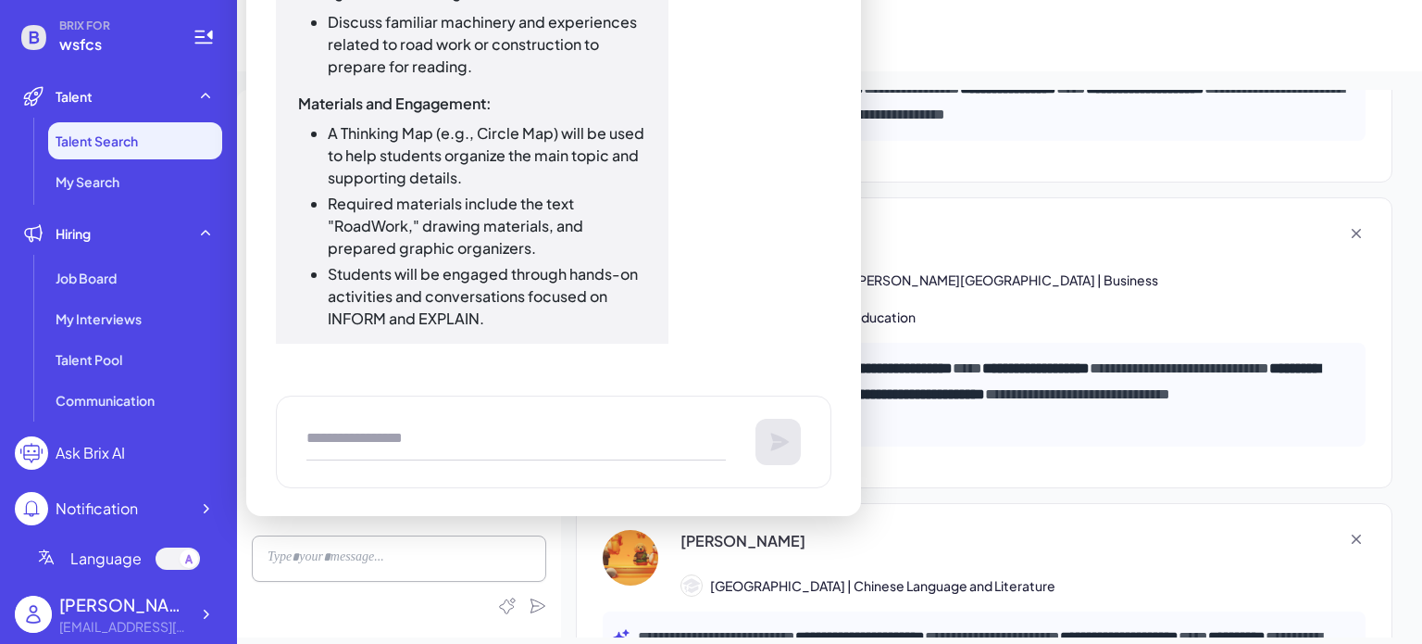
scroll to position [3612, 0]
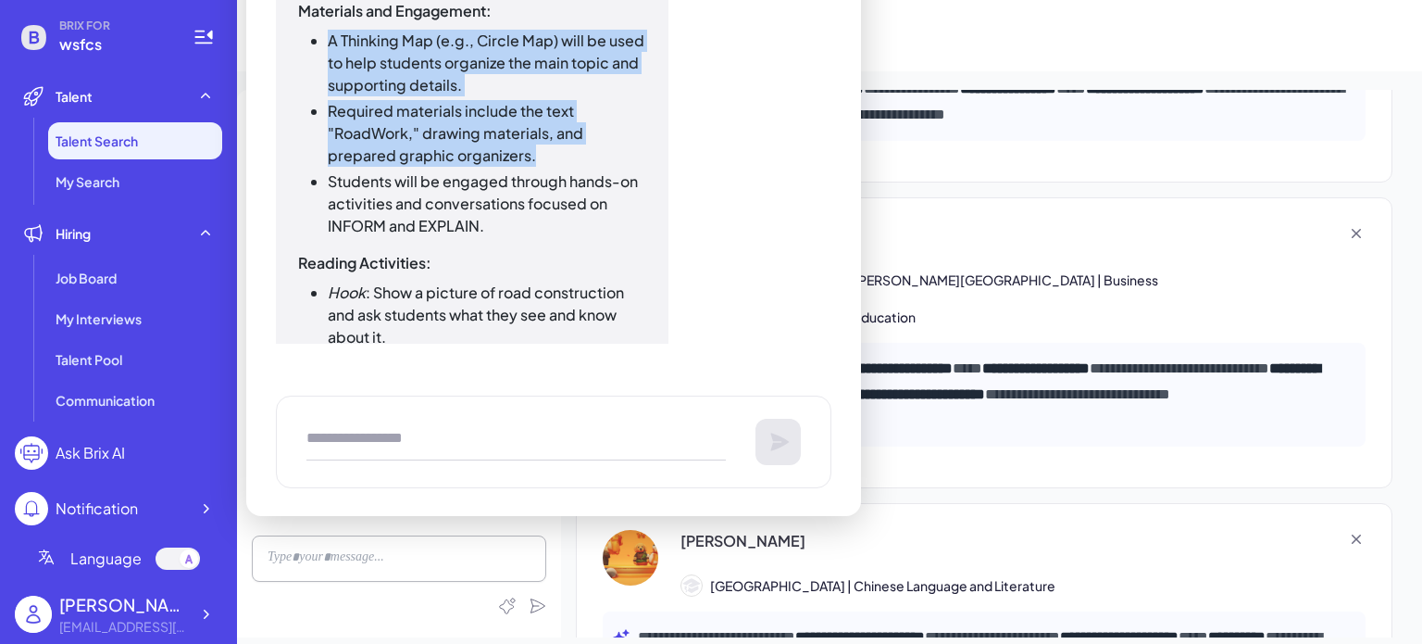
drag, startPoint x: 328, startPoint y: 44, endPoint x: 547, endPoint y: 146, distance: 242.3
click at [547, 146] on ul "A Thinking Map (e.g., Circle Map) will be used to help students organize the ma…" at bounding box center [472, 133] width 348 height 207
copy ul "A Thinking Map (e.g., Circle Map) will be used to help students organize the ma…"
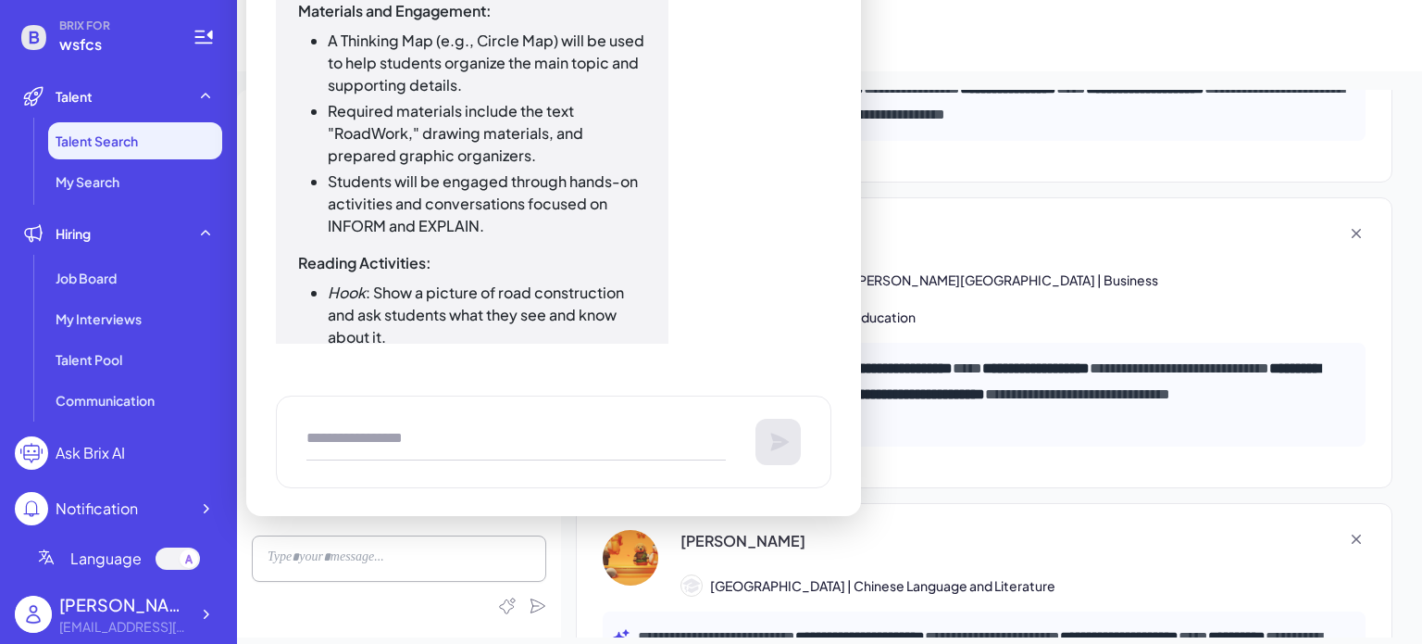
click at [504, 226] on li "Students will be engaged through hands-on activities and conversations focused …" at bounding box center [487, 203] width 319 height 67
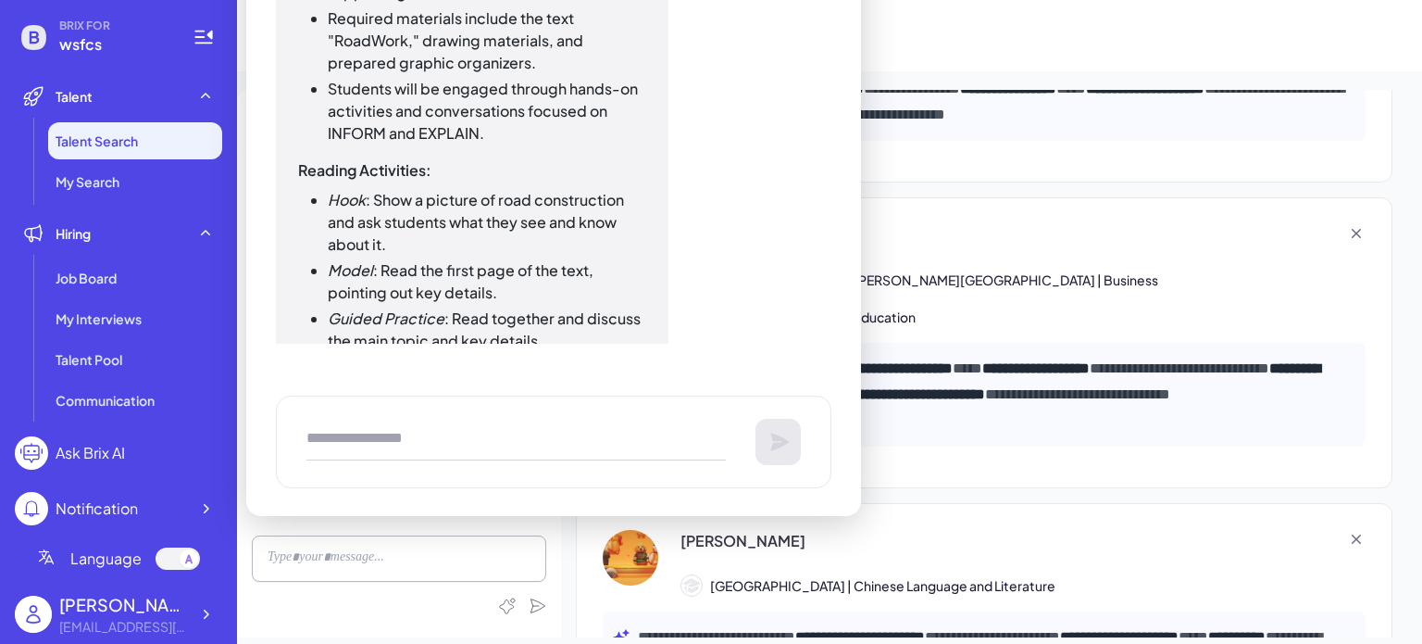
scroll to position [3797, 0]
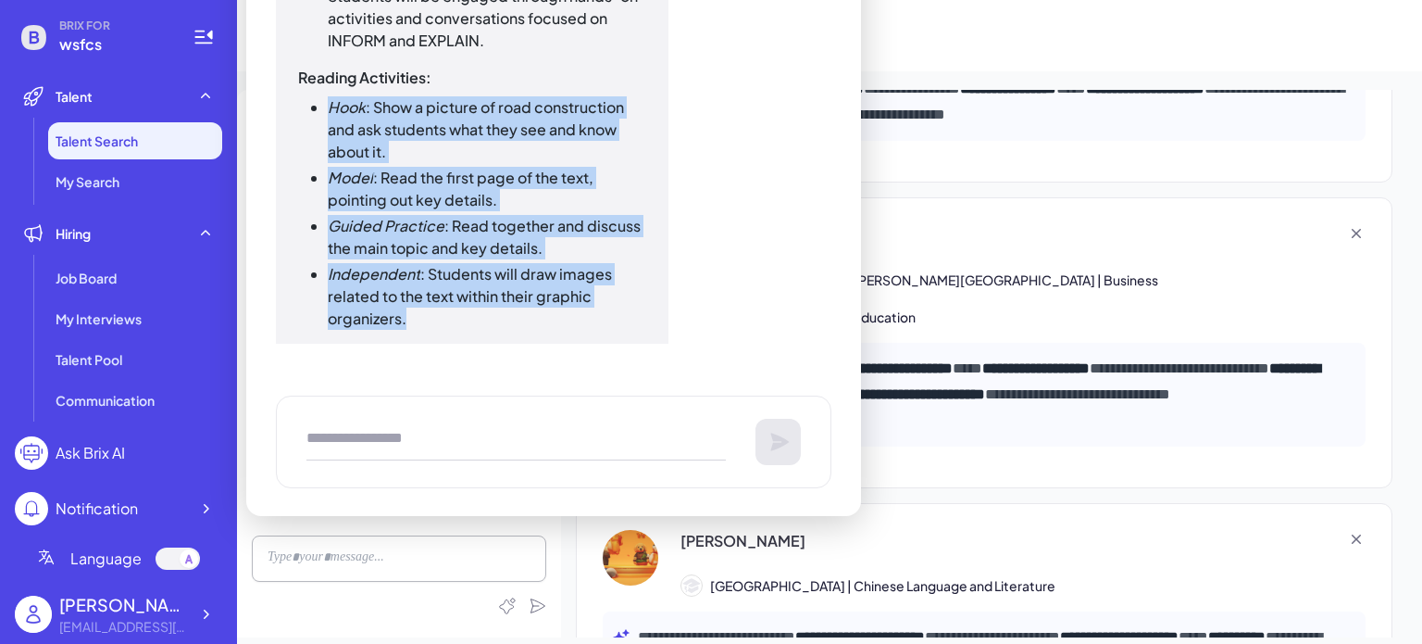
drag, startPoint x: 331, startPoint y: 106, endPoint x: 433, endPoint y: 313, distance: 230.6
click at [433, 313] on ul "Hook : Show a picture of road construction and ask students what they see and k…" at bounding box center [472, 212] width 348 height 233
copy ul "Hook : Show a picture of road construction and ask students what they see and k…"
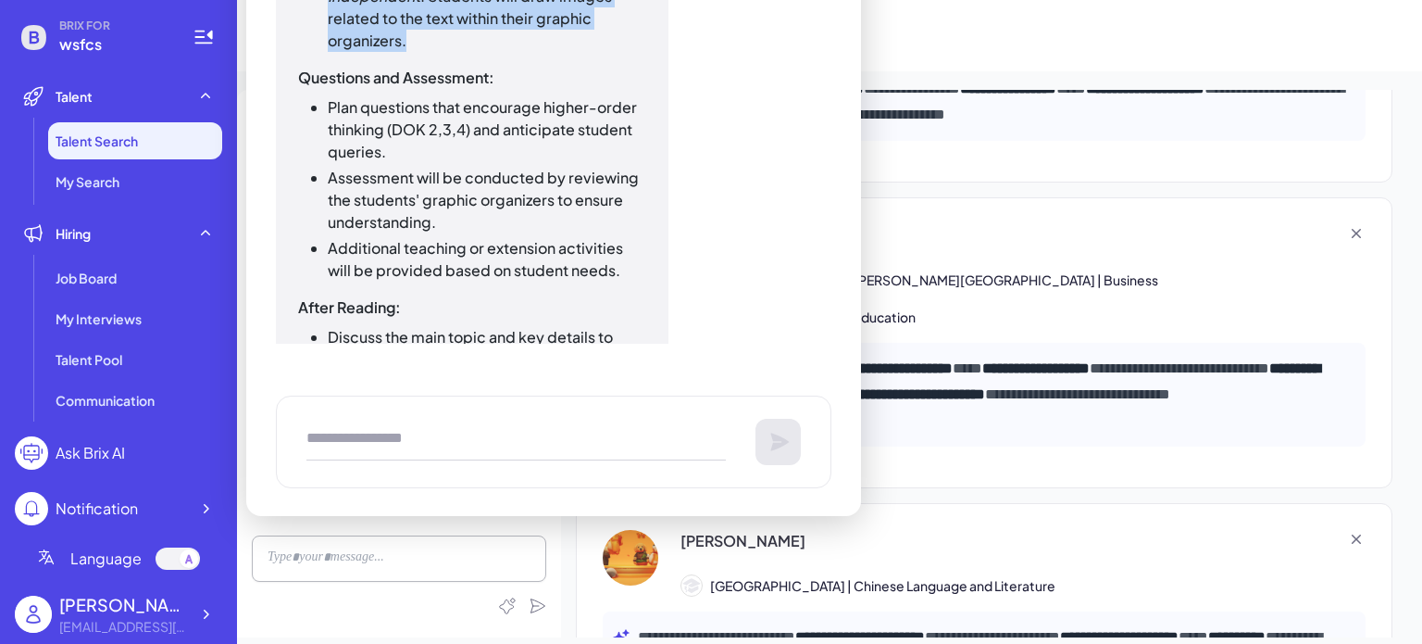
scroll to position [4168, 0]
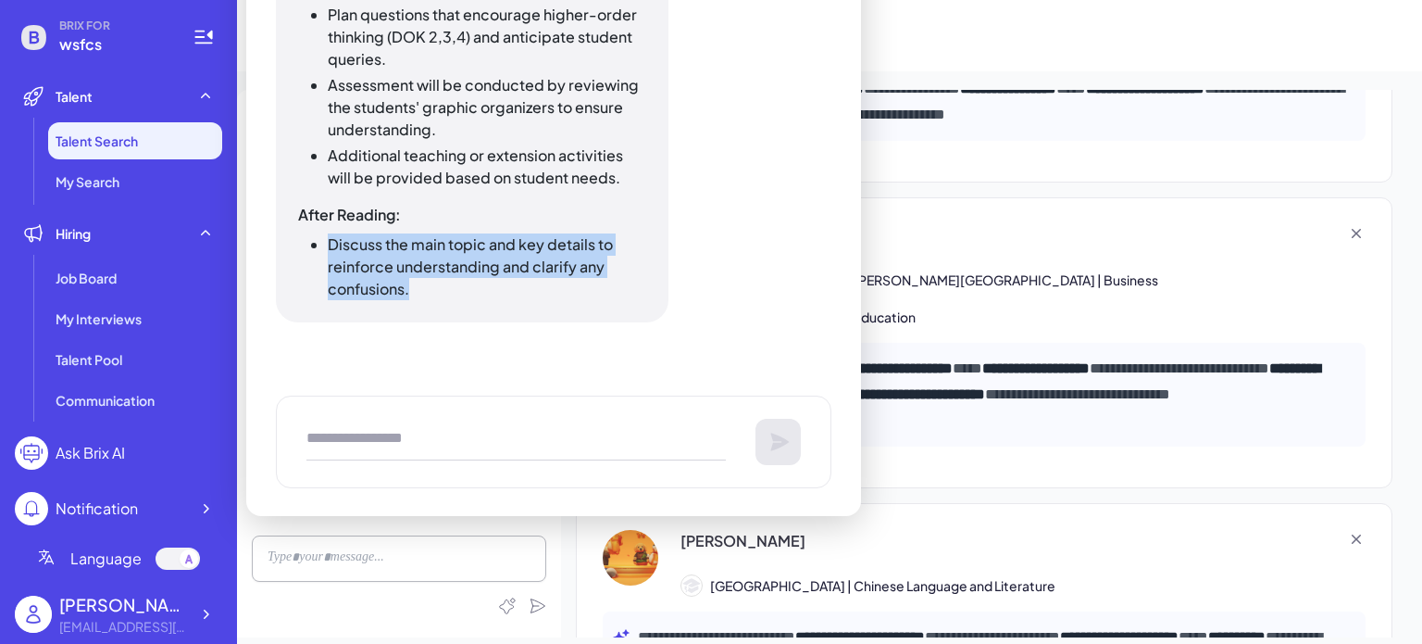
drag, startPoint x: 330, startPoint y: 240, endPoint x: 448, endPoint y: 286, distance: 127.2
click at [448, 286] on li "Discuss the main topic and key details to reinforce understanding and clarify a…" at bounding box center [487, 266] width 319 height 67
copy li "Discuss the main topic and key details to reinforce understanding and clarify a…"
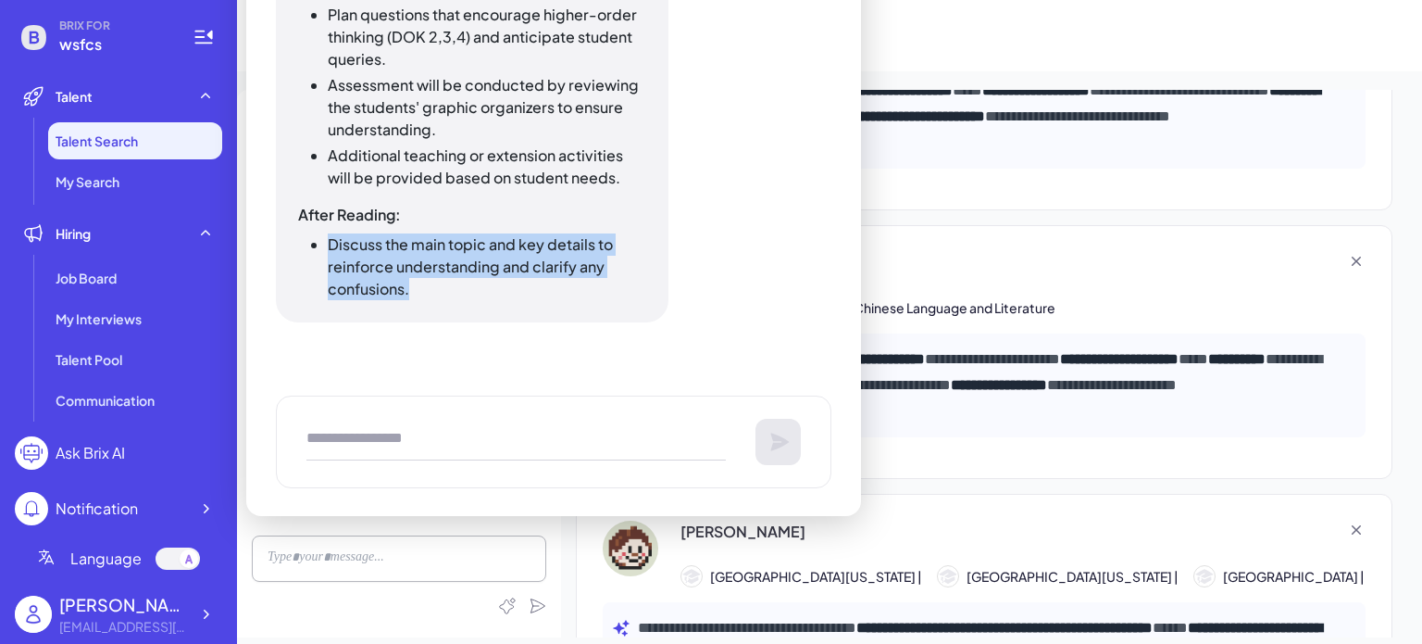
scroll to position [2407, 0]
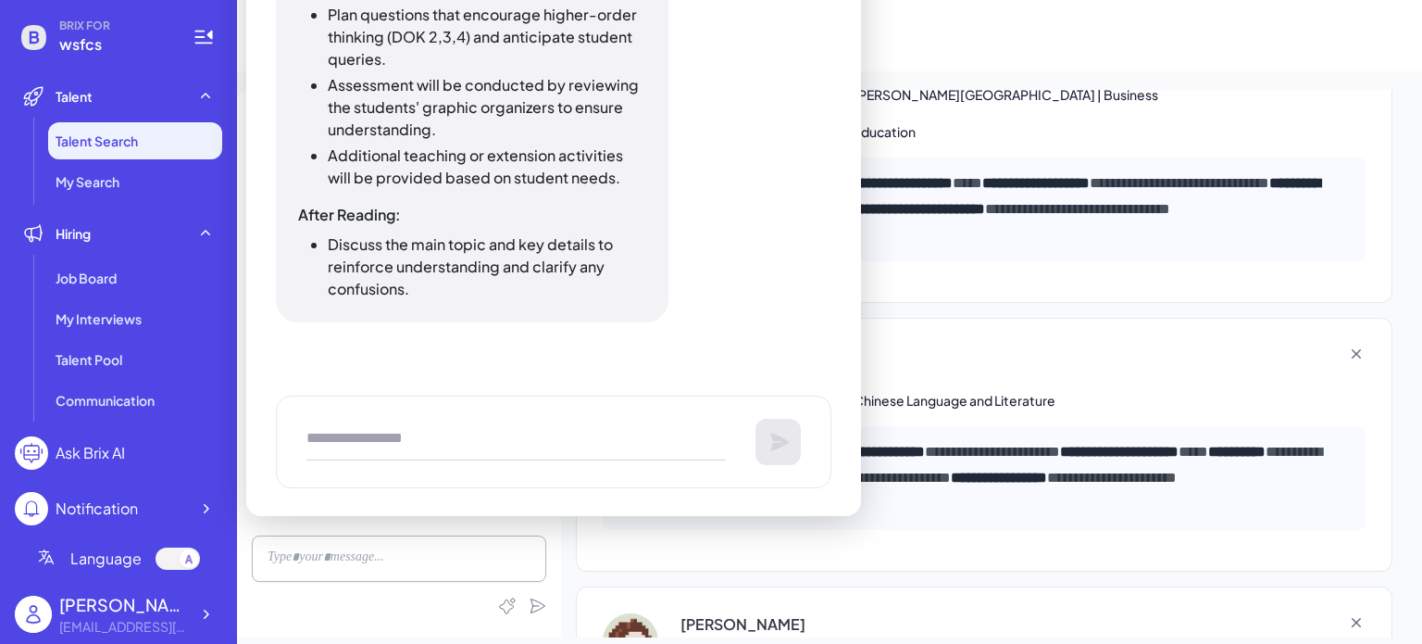
click at [1054, 57] on div "Teacher with Education More filters" at bounding box center [829, 35] width 1185 height 71
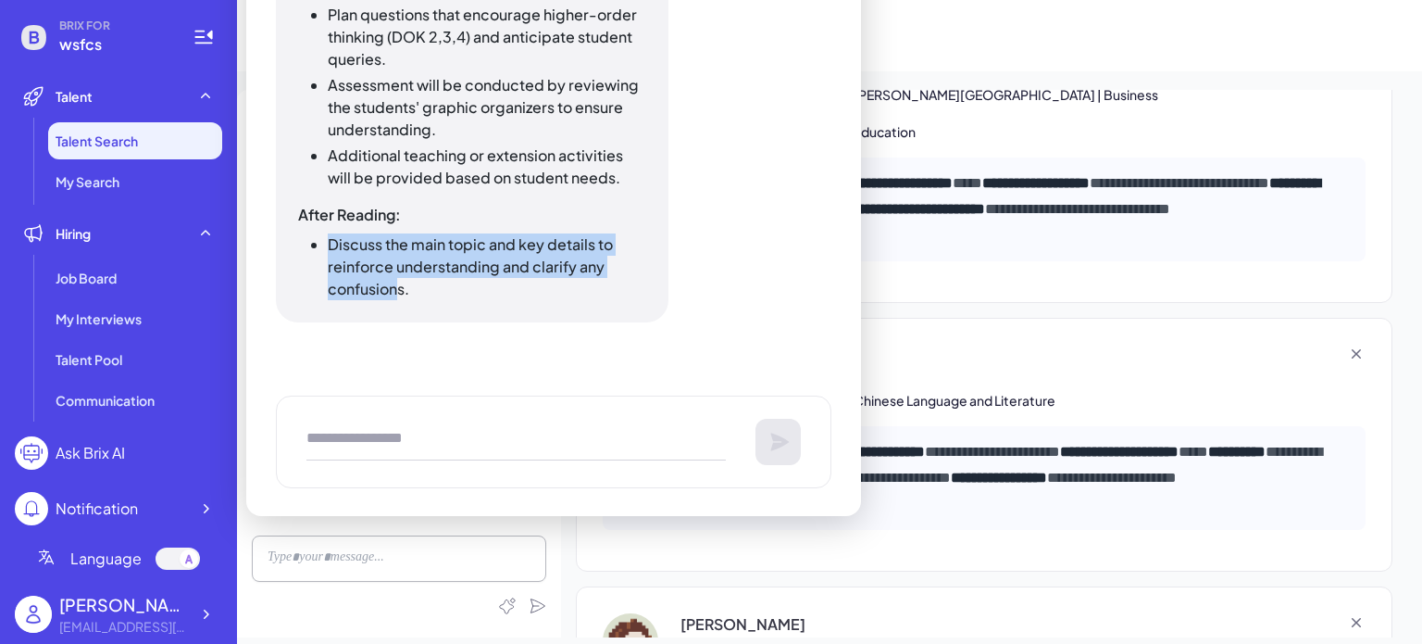
drag, startPoint x: 325, startPoint y: 240, endPoint x: 400, endPoint y: 286, distance: 88.1
click at [400, 286] on ul "Discuss the main topic and key details to reinforce understanding and clarify a…" at bounding box center [472, 266] width 348 height 67
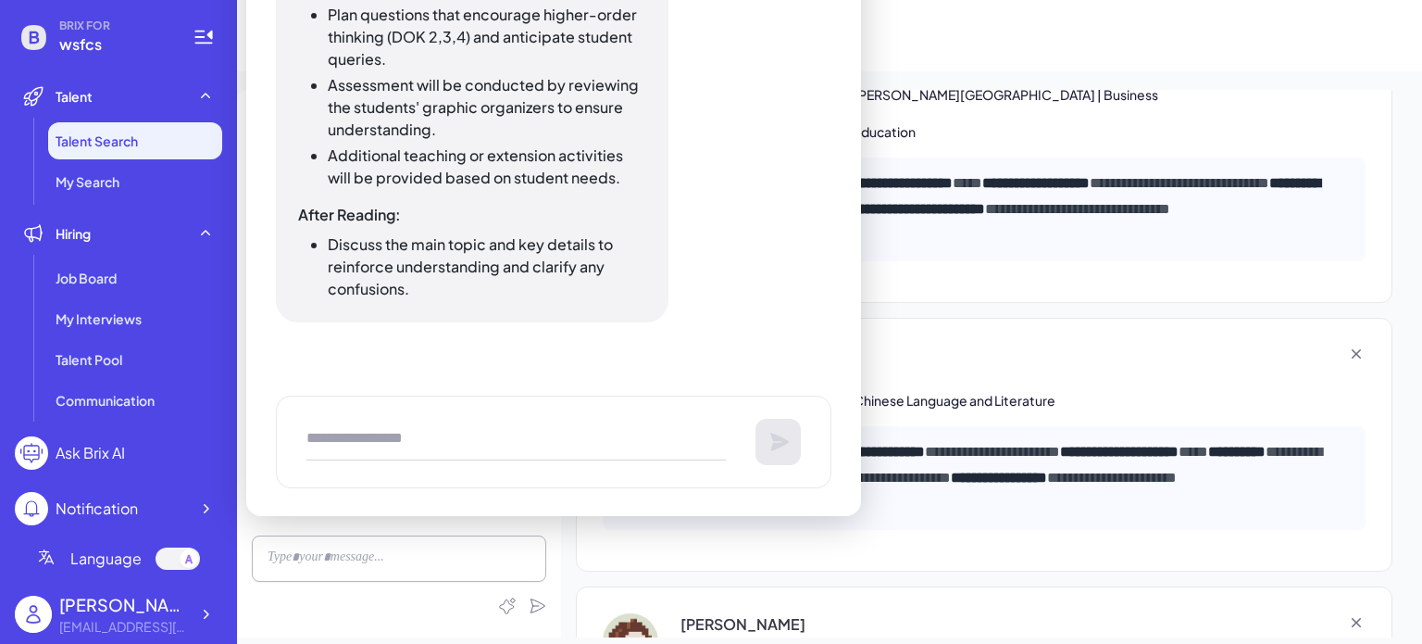
click at [410, 295] on li "Discuss the main topic and key details to reinforce understanding and clarify a…" at bounding box center [487, 266] width 319 height 67
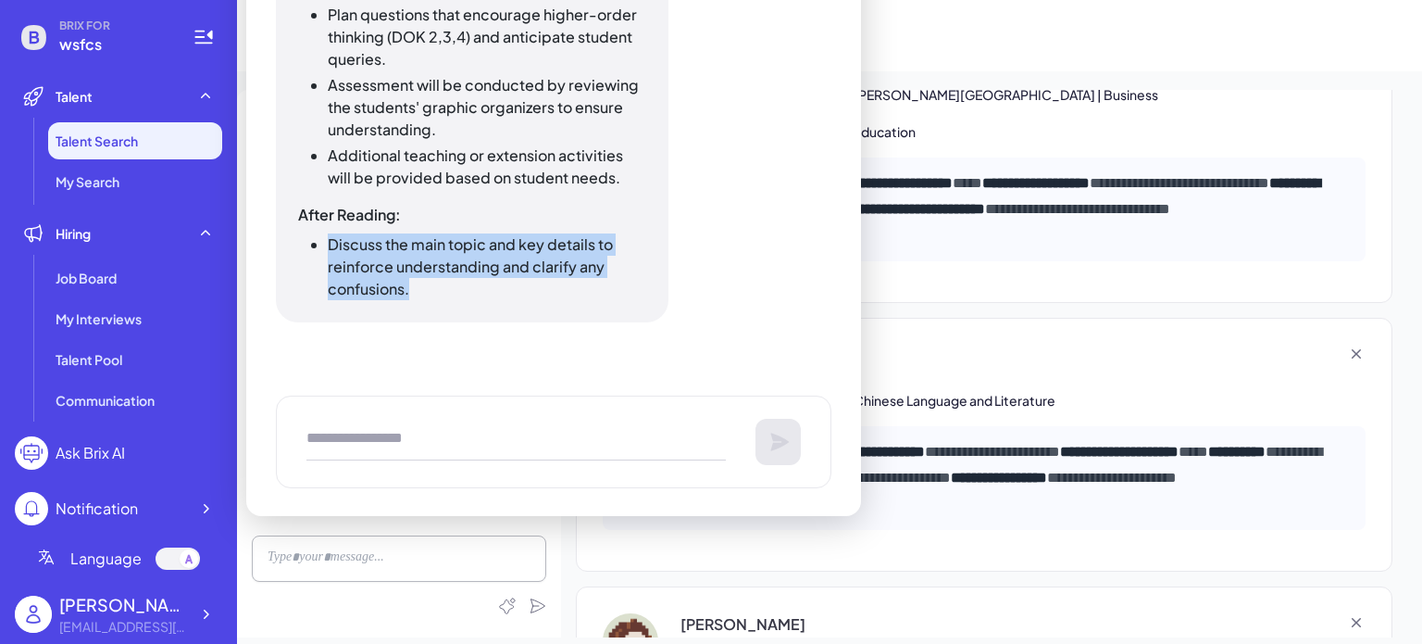
drag, startPoint x: 331, startPoint y: 243, endPoint x: 469, endPoint y: 294, distance: 147.4
click at [469, 294] on li "Discuss the main topic and key details to reinforce understanding and clarify a…" at bounding box center [487, 266] width 319 height 67
copy li "Discuss the main topic and key details to reinforce understanding and clarify a…"
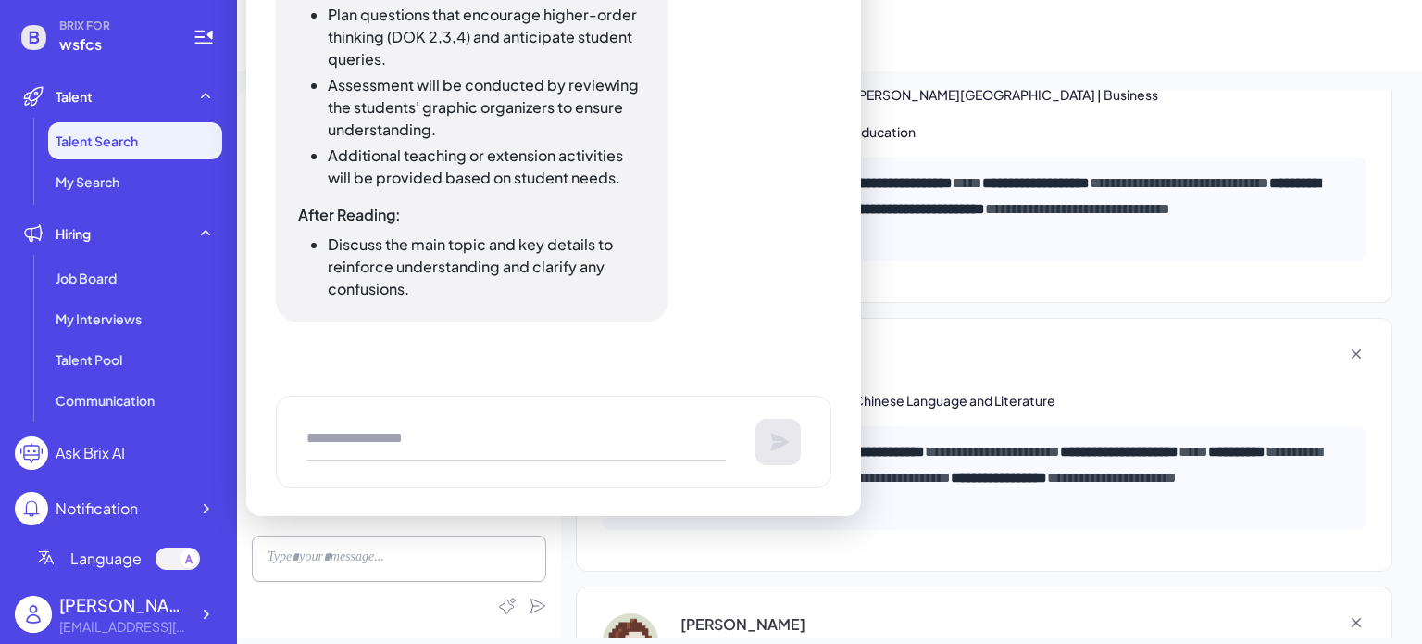
click at [361, 444] on textarea "To enrich screen reader interactions, please activate Accessibility in Grammarl…" at bounding box center [515, 441] width 419 height 37
paste textarea "**********"
click at [527, 425] on textarea "**********" at bounding box center [515, 441] width 419 height 37
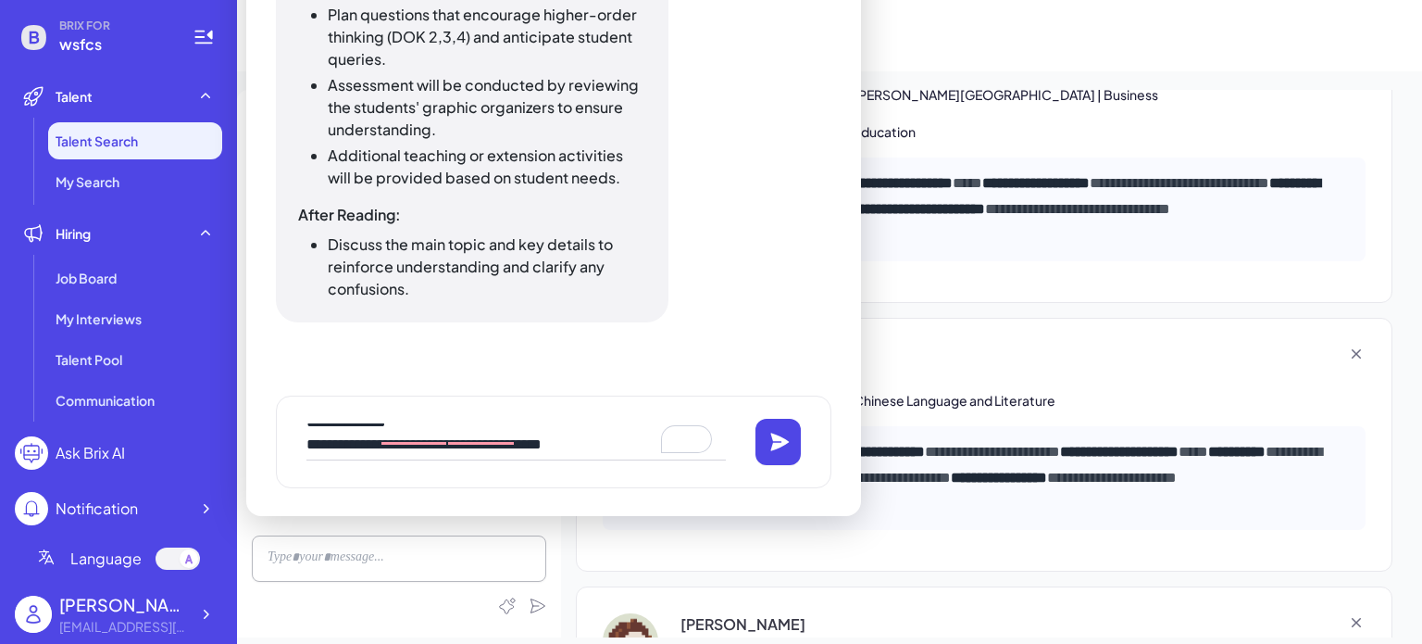
type textarea "**********"
drag, startPoint x: 448, startPoint y: 432, endPoint x: 766, endPoint y: 435, distance: 317.6
click at [766, 435] on button at bounding box center [779, 442] width 46 height 46
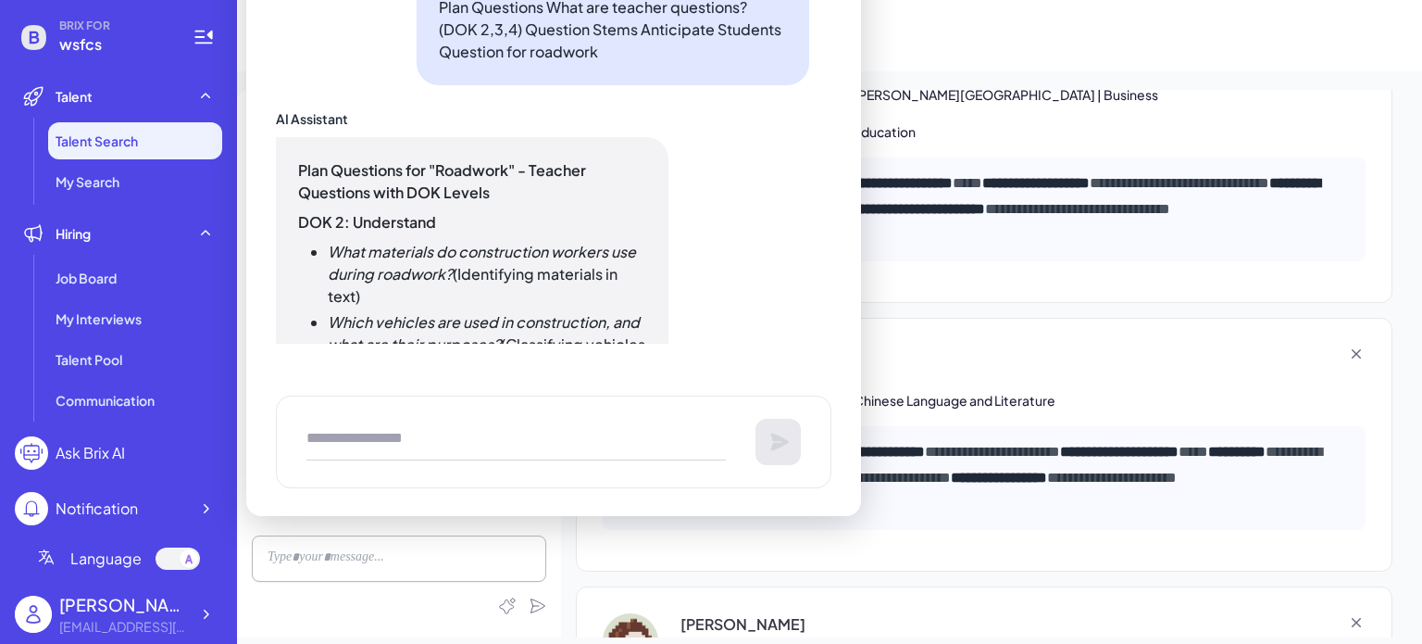
scroll to position [5331, 0]
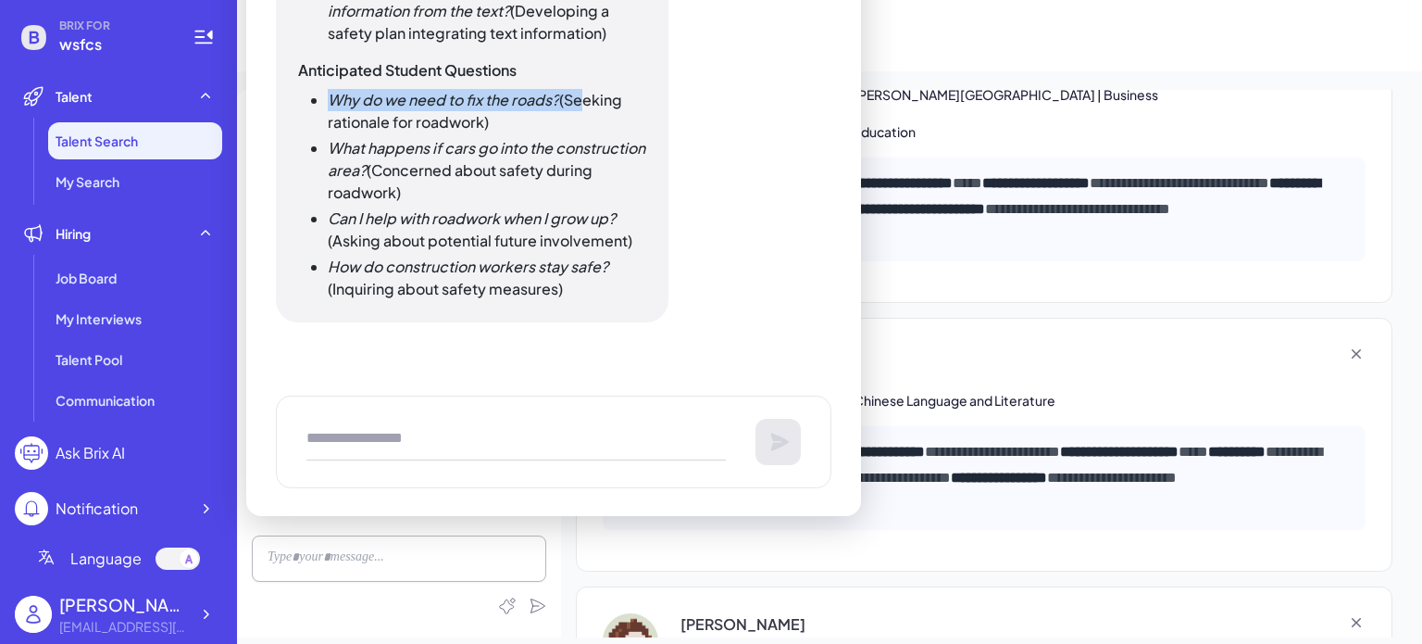
drag, startPoint x: 330, startPoint y: 100, endPoint x: 520, endPoint y: 98, distance: 190.8
click at [533, 103] on em "Why do we need to fix the roads?" at bounding box center [443, 99] width 231 height 19
click at [562, 101] on li "Why do we need to fix the roads? (Seeking rationale for roadwork)" at bounding box center [487, 111] width 319 height 44
drag, startPoint x: 560, startPoint y: 91, endPoint x: 321, endPoint y: 97, distance: 239.0
click at [321, 97] on ul "Why do we need to fix the roads? (Seeking rationale for roadwork) What happens …" at bounding box center [472, 194] width 348 height 211
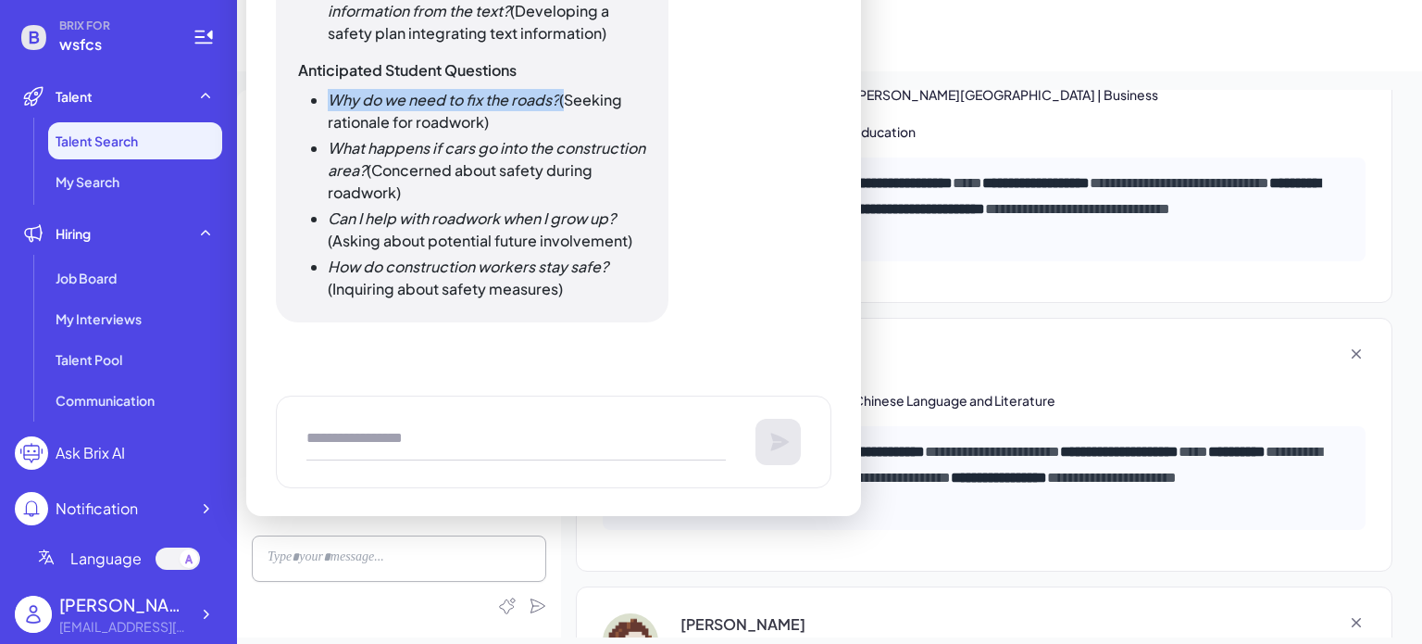
copy li "Why do we need to fix the roads?"
click at [340, 151] on em "What happens if cars go into the construction area?" at bounding box center [487, 159] width 318 height 42
click at [369, 151] on em "What happens if cars go into the construction area?" at bounding box center [487, 159] width 318 height 42
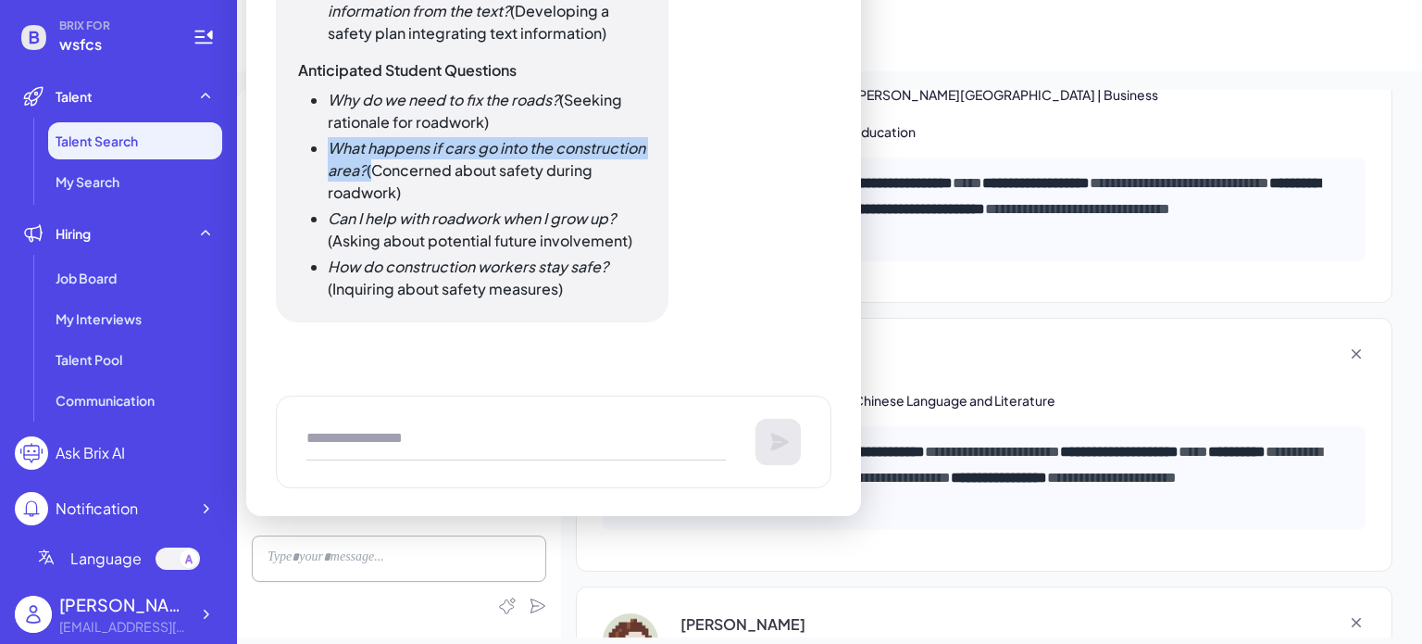
drag, startPoint x: 462, startPoint y: 169, endPoint x: 331, endPoint y: 151, distance: 131.9
click at [331, 151] on li "What happens if cars go into the construction area? (Concerned about safety dur…" at bounding box center [487, 170] width 319 height 67
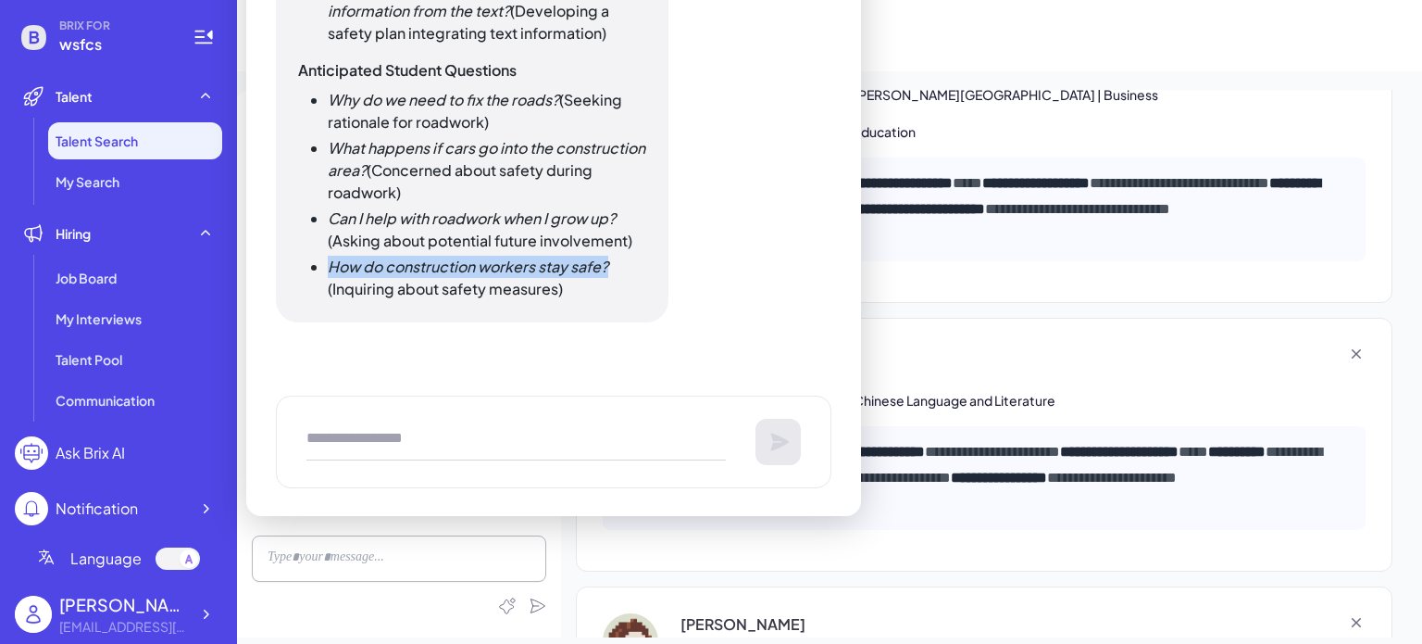
drag, startPoint x: 330, startPoint y: 265, endPoint x: 619, endPoint y: 275, distance: 289.1
click at [619, 275] on li "How do construction workers stay safe? (Inquiring about safety measures)" at bounding box center [487, 278] width 319 height 44
